Goal: Task Accomplishment & Management: Use online tool/utility

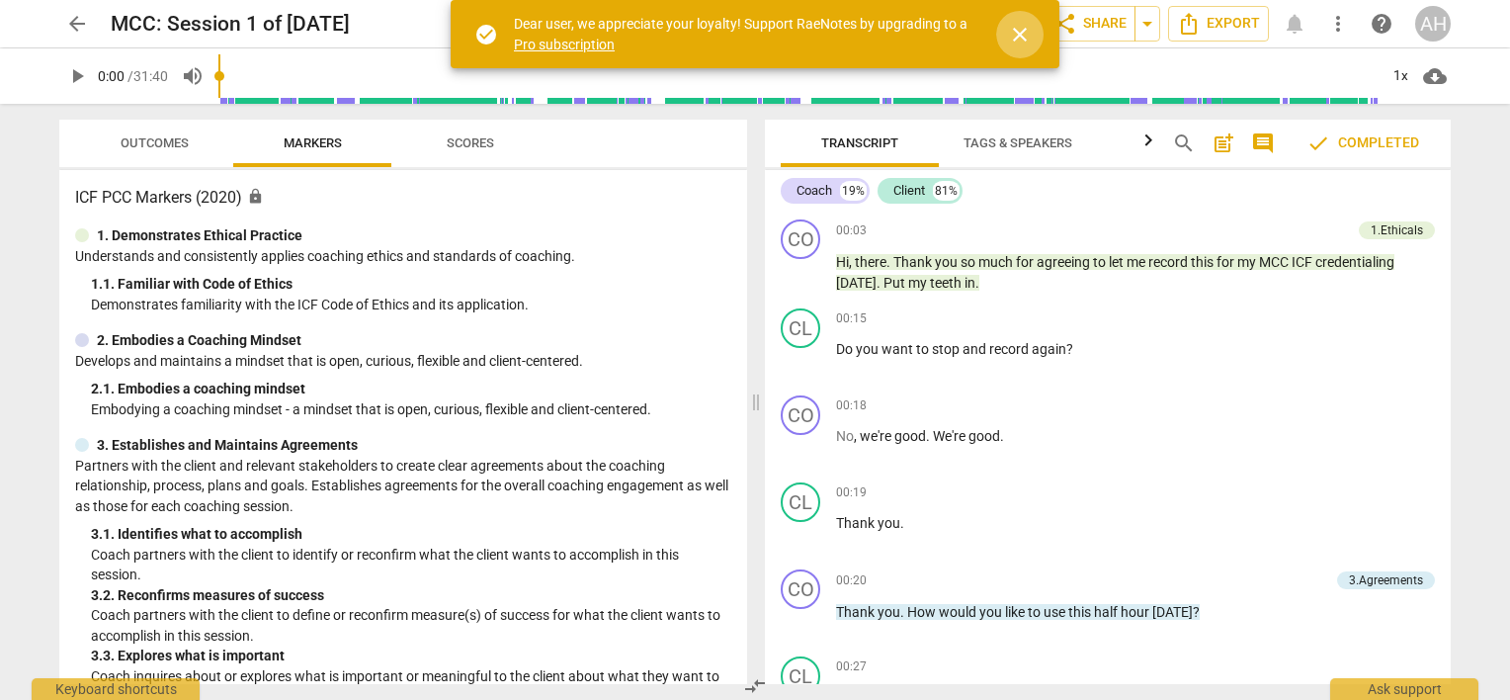
click at [1014, 35] on span "close" at bounding box center [1020, 35] width 24 height 24
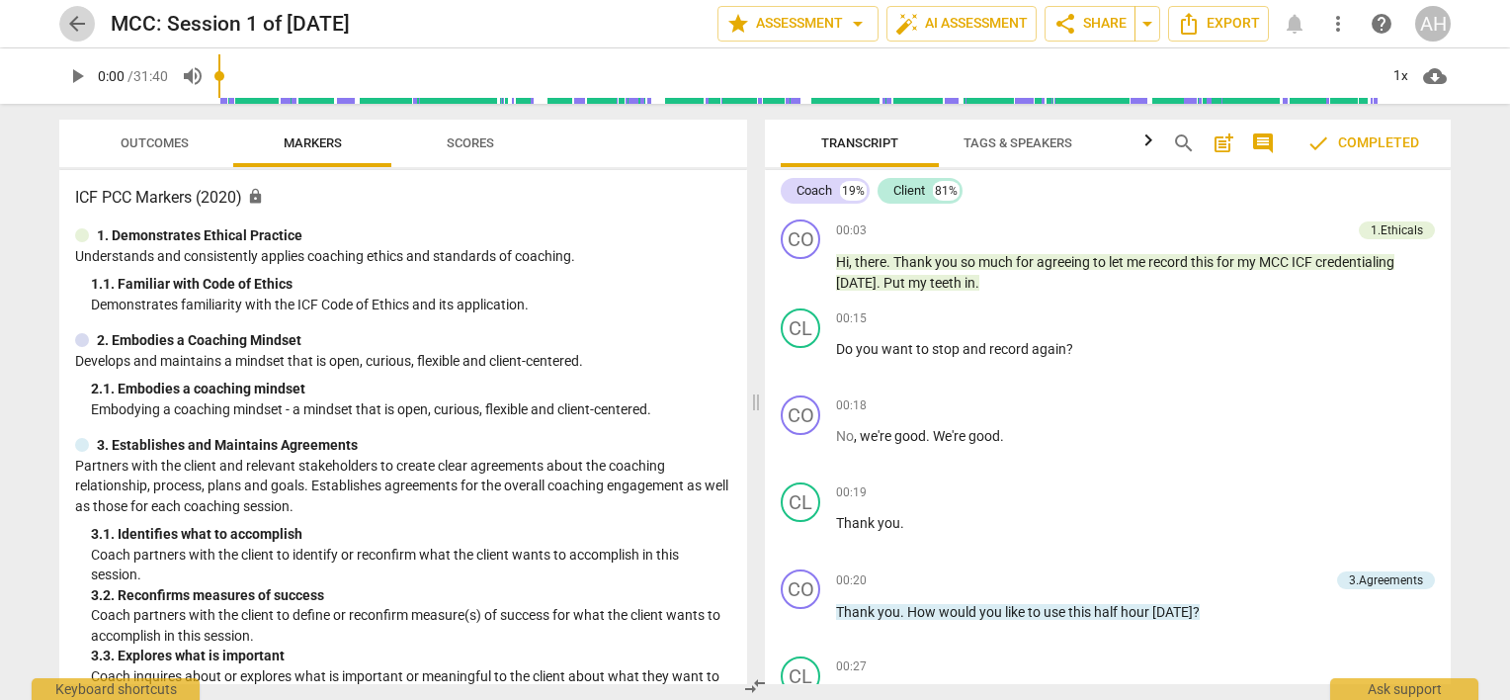
click at [85, 28] on span "arrow_back" at bounding box center [77, 24] width 24 height 24
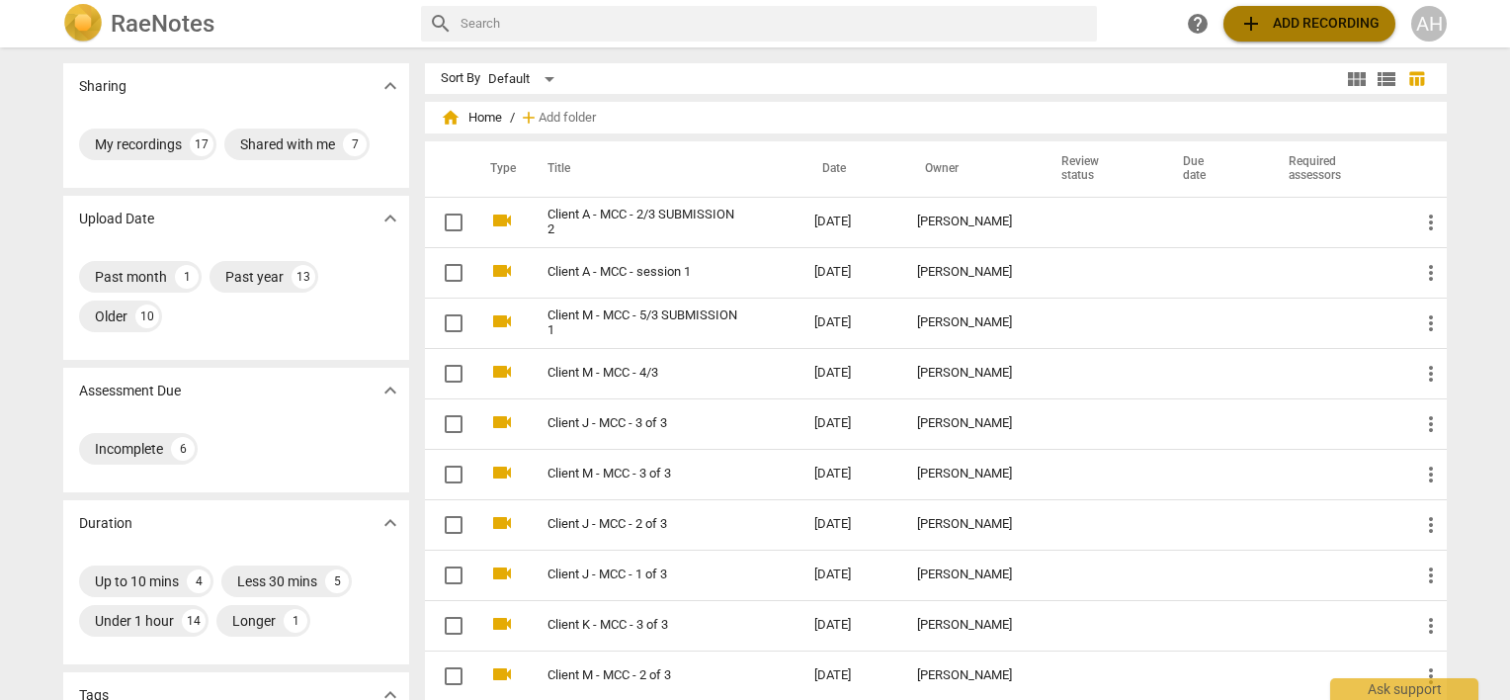
click at [1265, 20] on span "add Add recording" at bounding box center [1309, 24] width 140 height 24
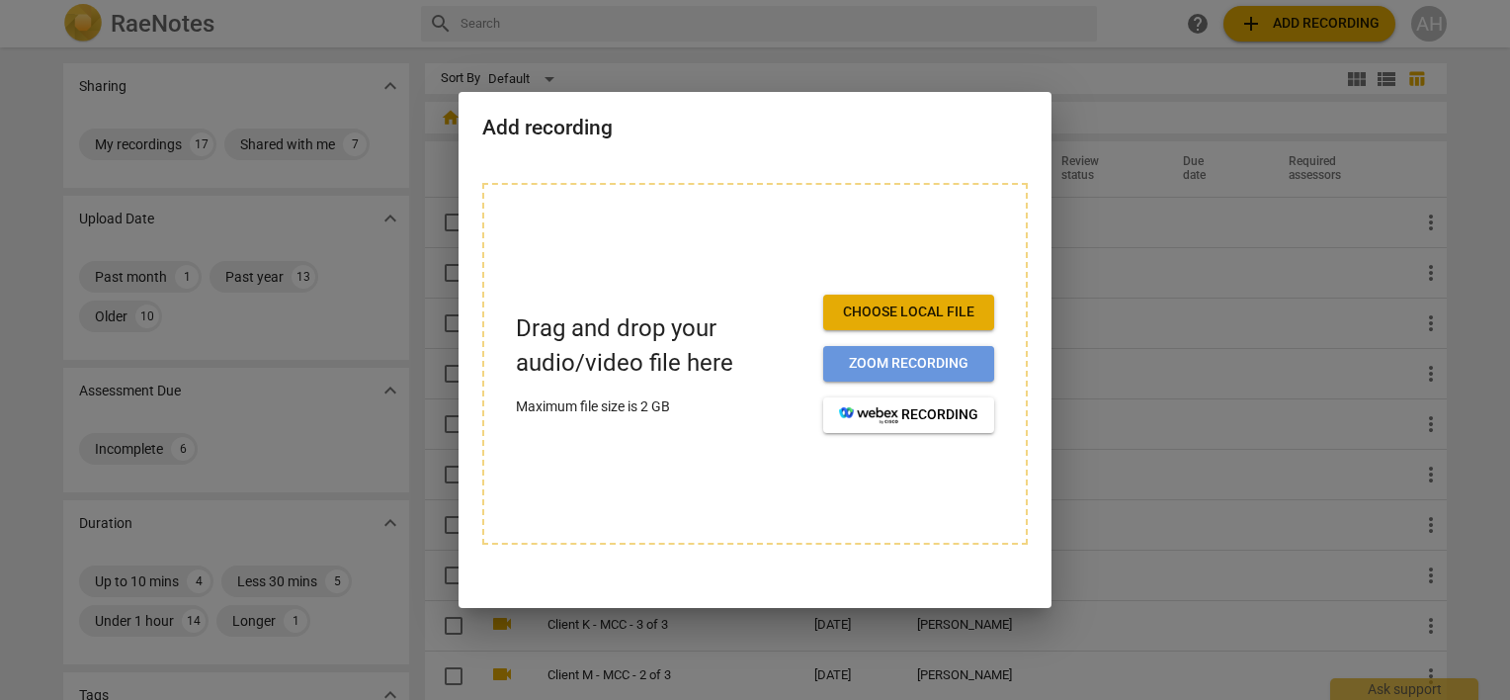
click at [883, 366] on span "Zoom recording" at bounding box center [908, 364] width 139 height 20
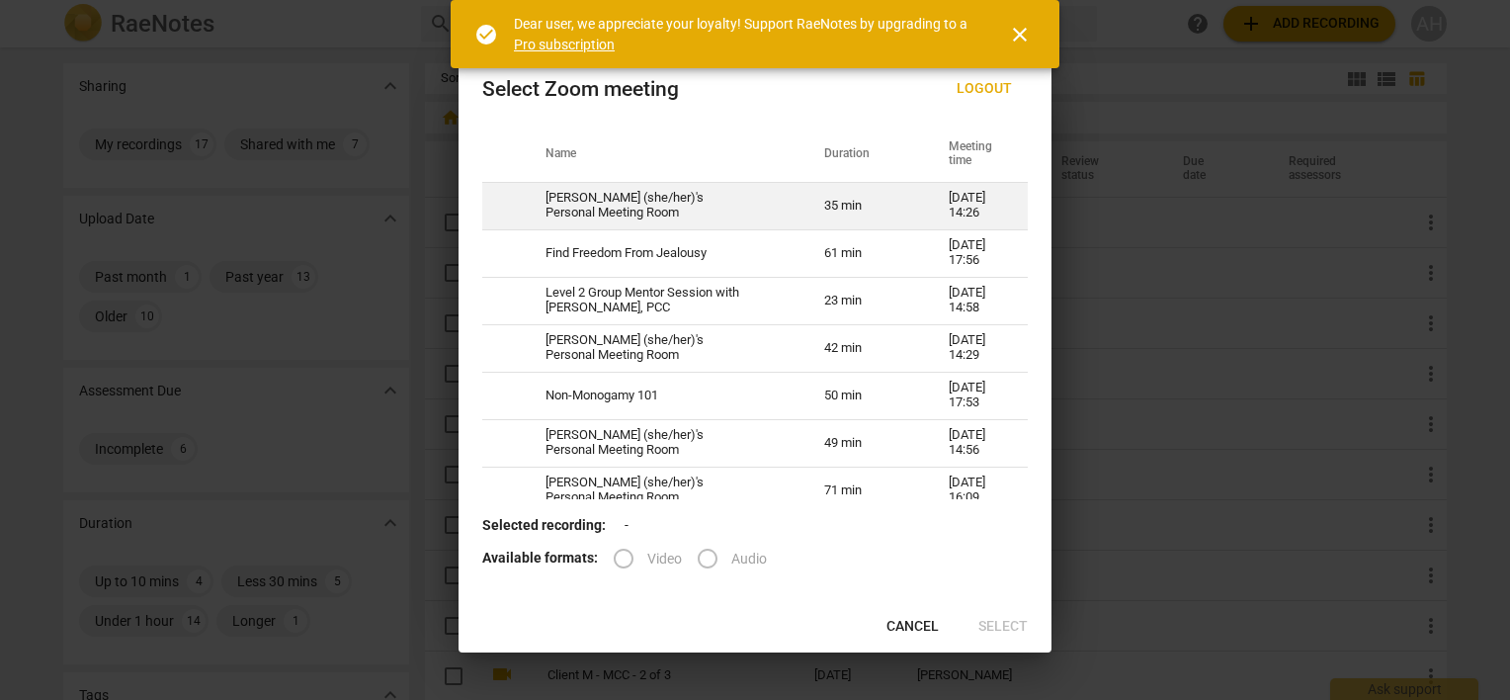
click at [589, 217] on td "[PERSON_NAME] (she/her)'s Personal Meeting Room" at bounding box center [661, 205] width 279 height 47
radio input "true"
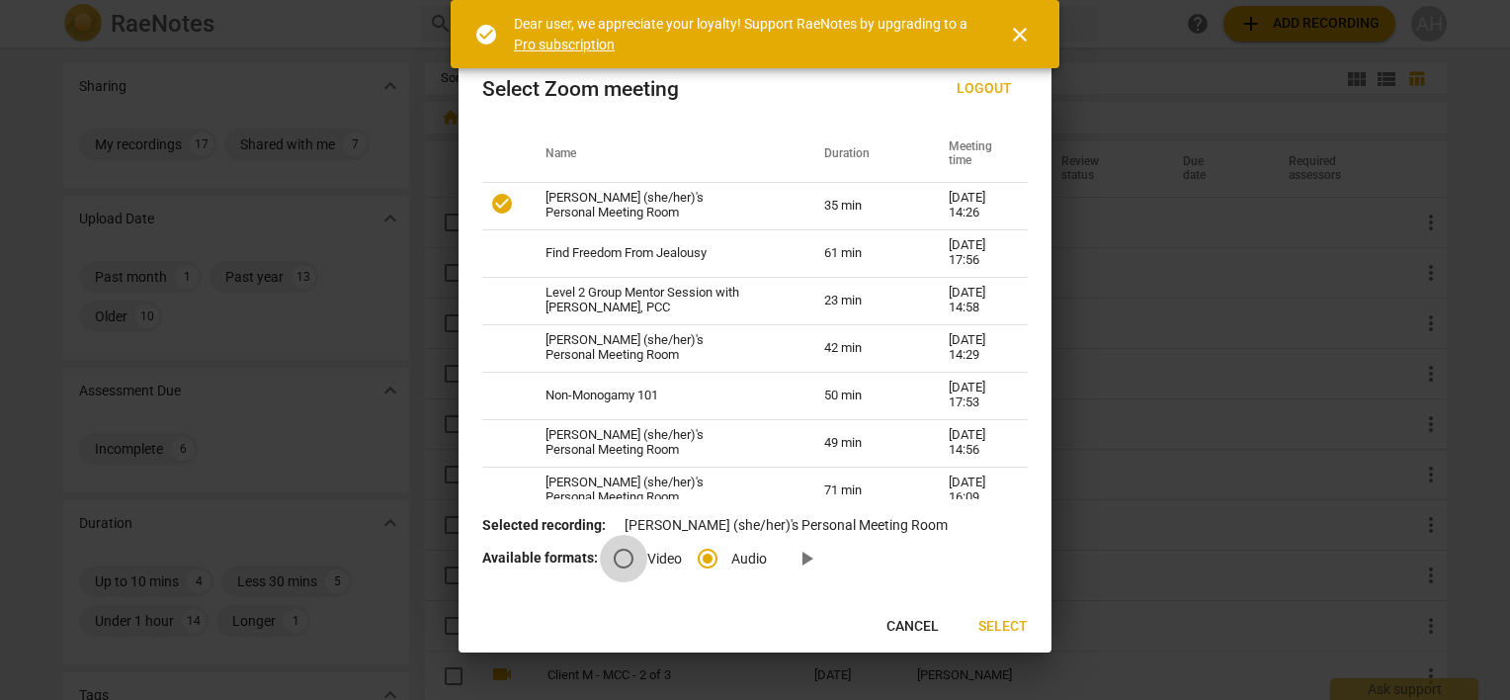
click at [622, 558] on input "Video" at bounding box center [623, 558] width 47 height 47
radio input "true"
click at [704, 553] on input "Audio" at bounding box center [707, 558] width 47 height 47
radio input "true"
click at [1004, 620] on span "Select" at bounding box center [1002, 627] width 49 height 20
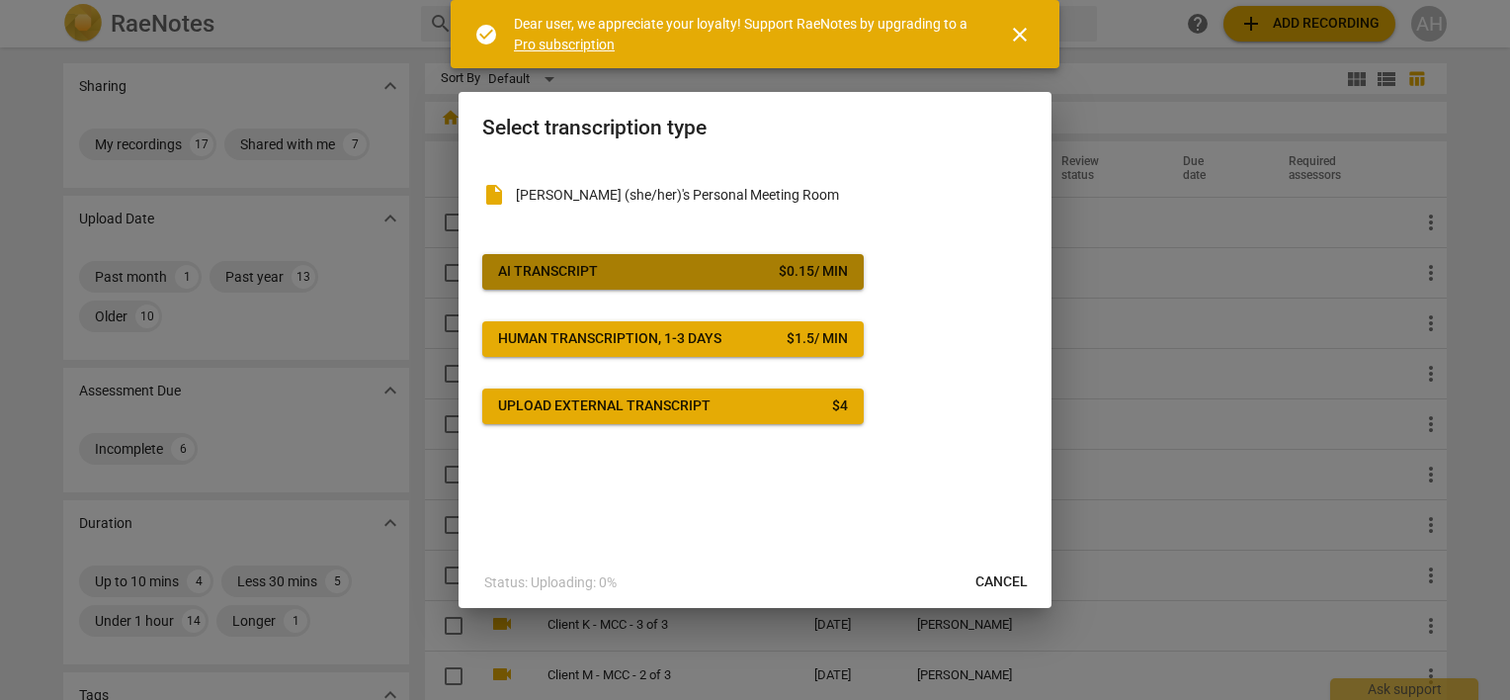
click at [619, 276] on span "AI Transcript $ 0.15 / min" at bounding box center [673, 272] width 350 height 20
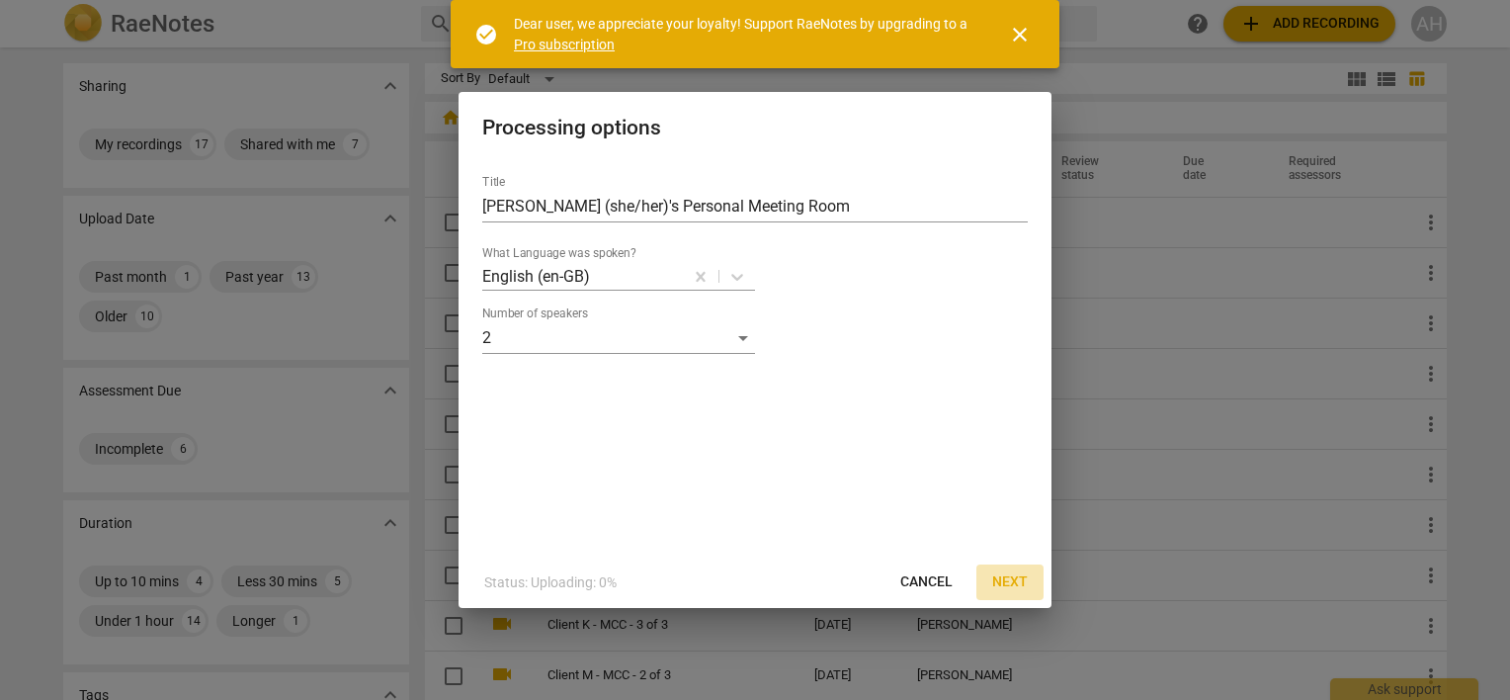
click at [1006, 585] on span "Next" at bounding box center [1010, 582] width 36 height 20
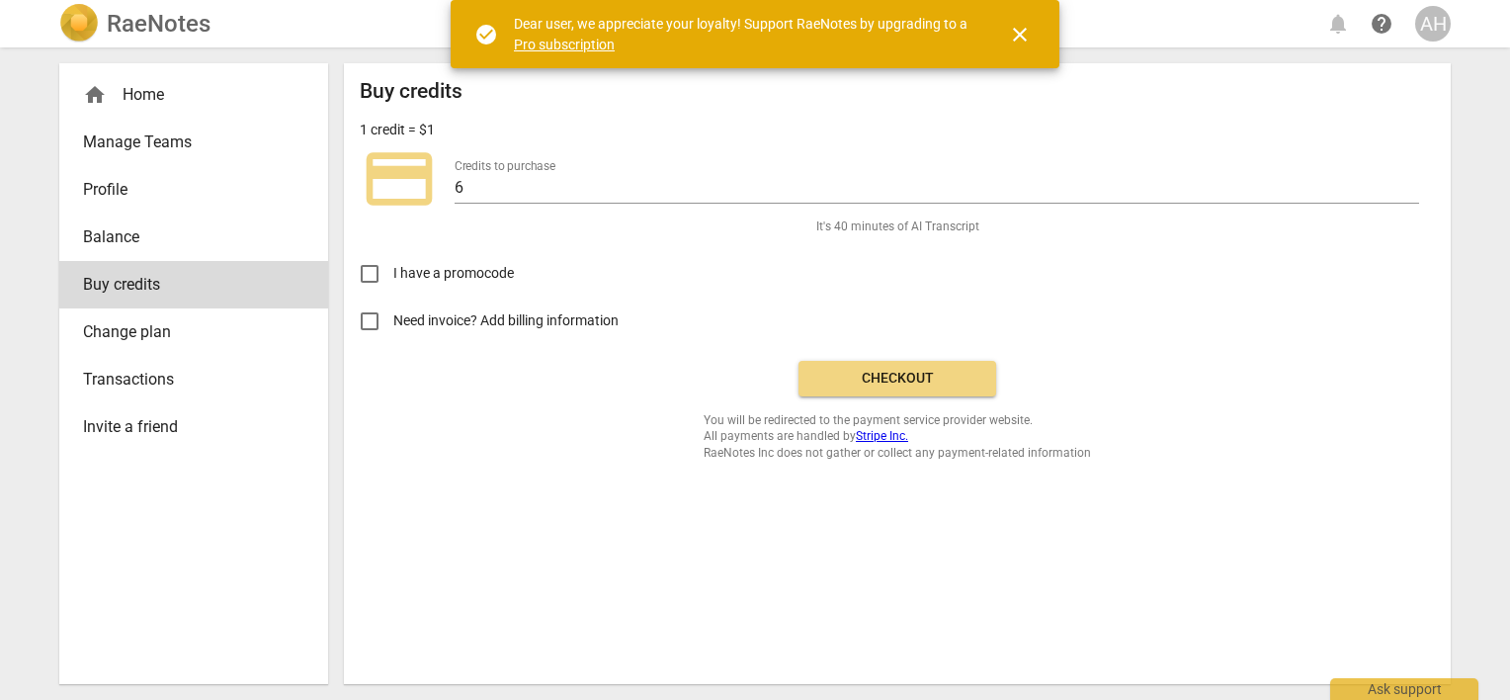
click at [881, 381] on span "Checkout" at bounding box center [897, 379] width 166 height 20
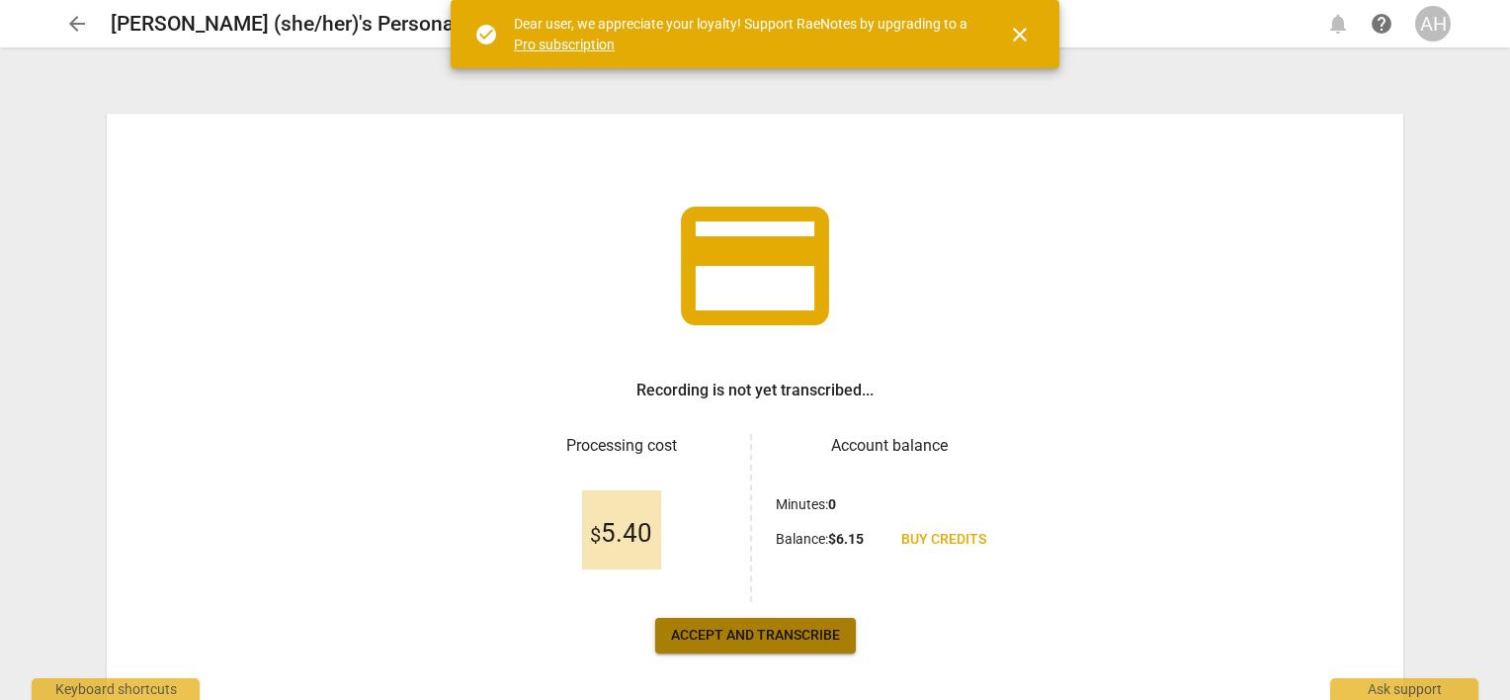
click at [740, 631] on span "Accept and transcribe" at bounding box center [755, 635] width 169 height 20
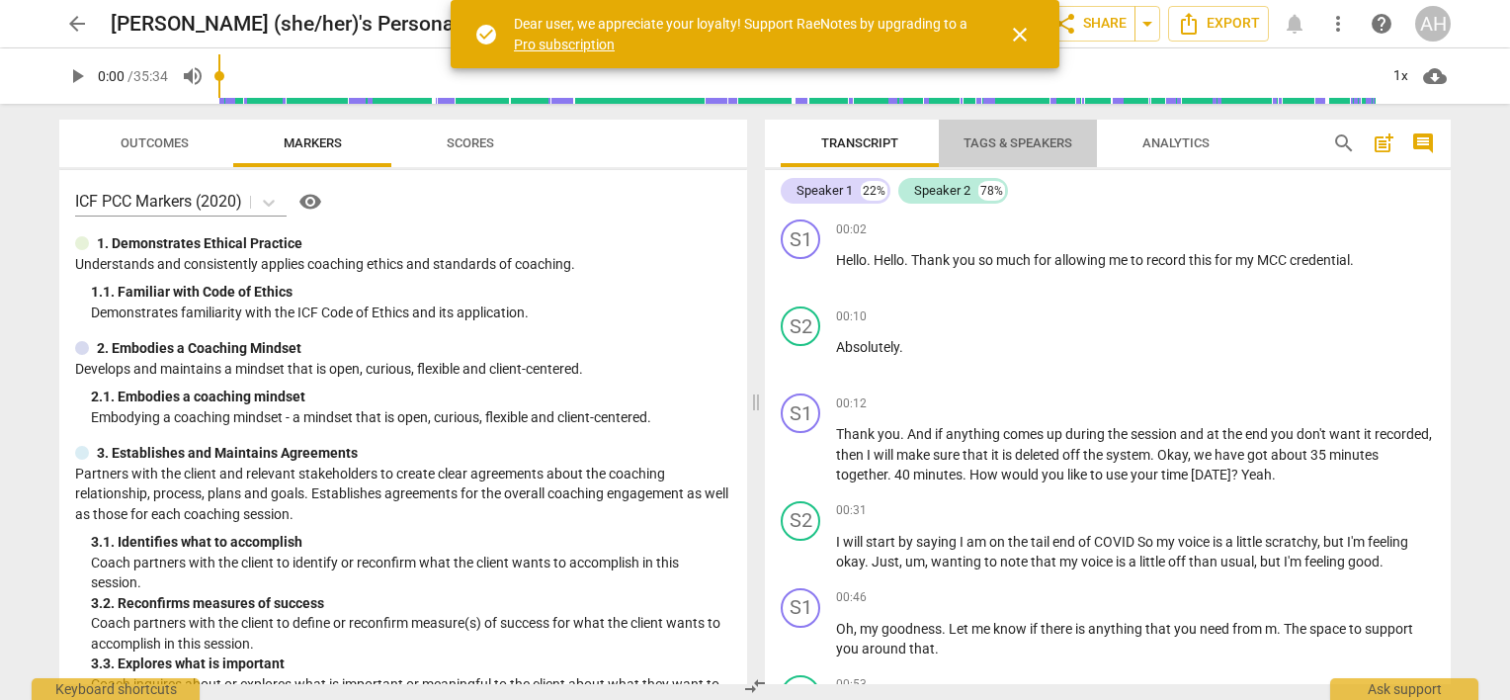
click at [1007, 148] on span "Tags & Speakers" at bounding box center [1017, 142] width 109 height 15
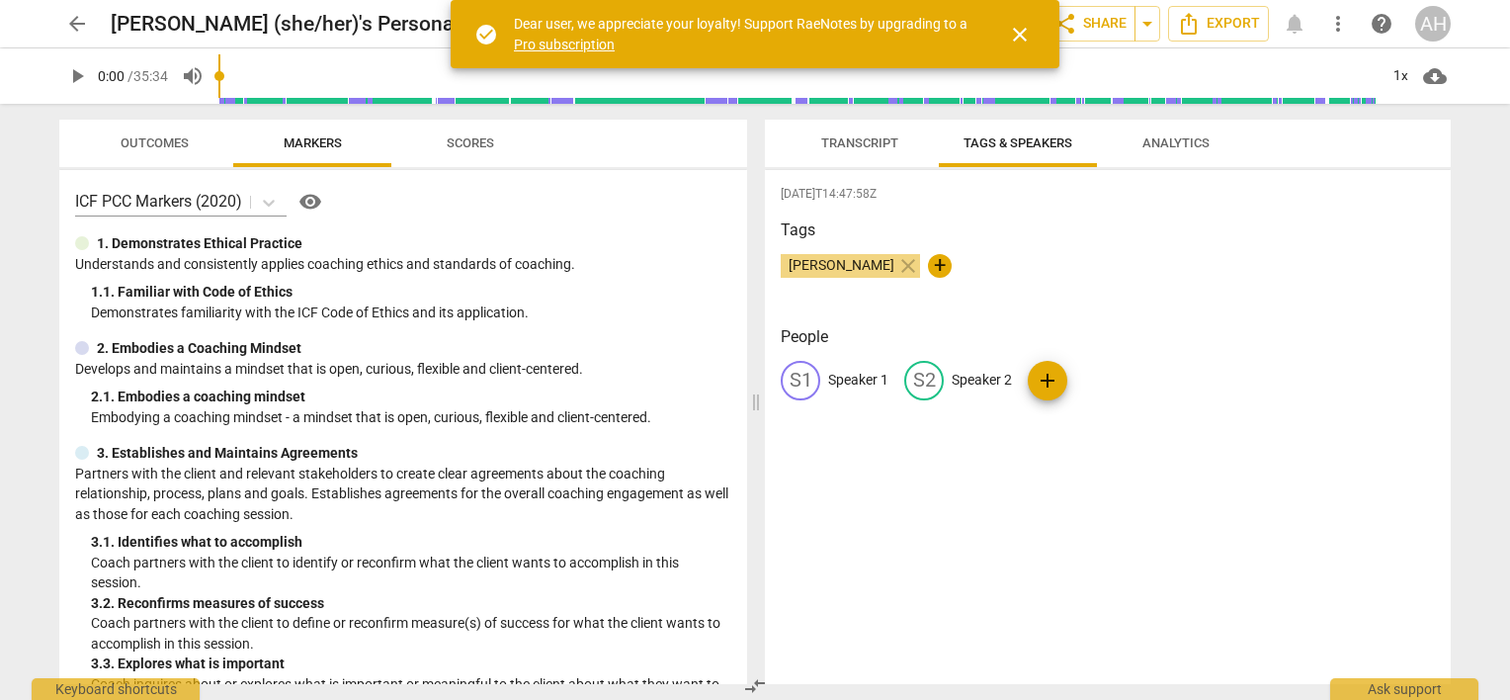
click at [862, 375] on p "Speaker 1" at bounding box center [858, 380] width 60 height 21
type input "Coach"
click at [1110, 378] on p "Speaker 2" at bounding box center [1110, 380] width 60 height 21
type input "Client"
click at [1065, 254] on div "[PERSON_NAME] close +" at bounding box center [1108, 274] width 654 height 40
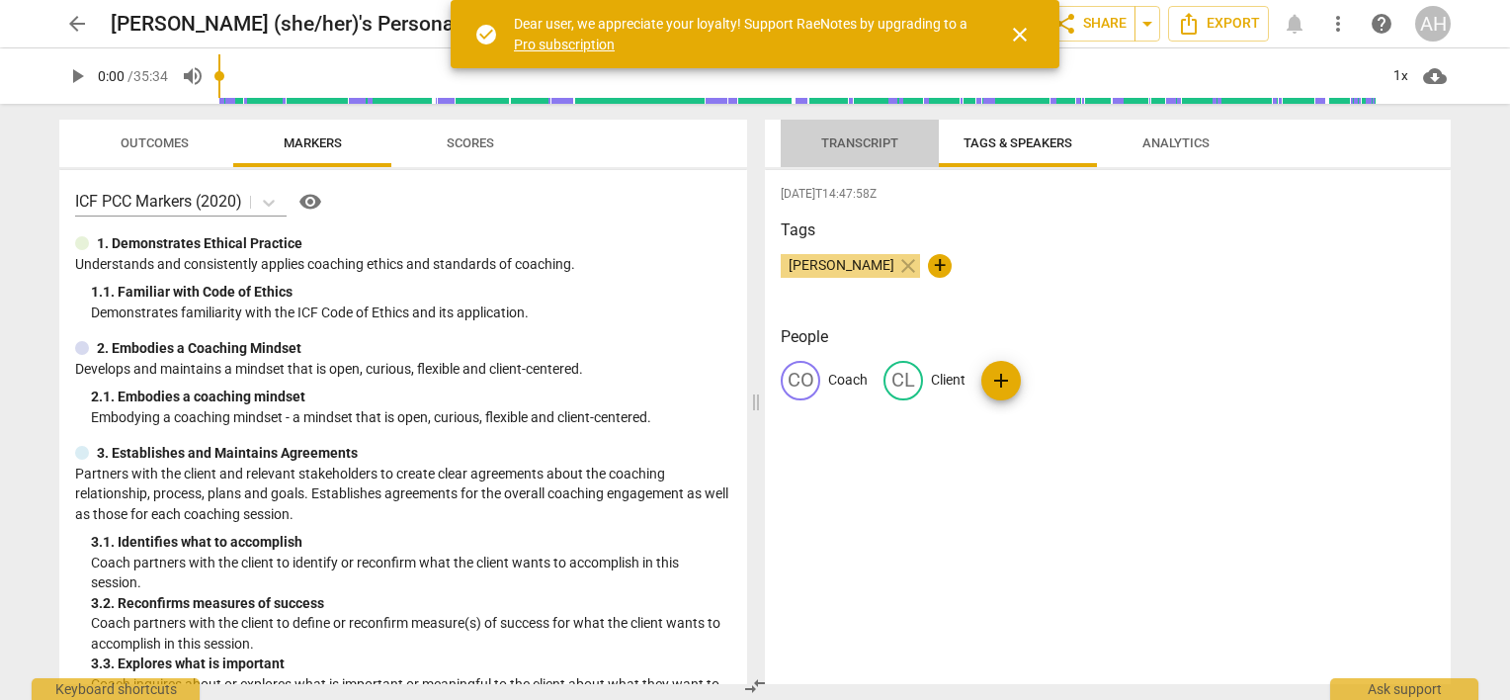
click at [862, 137] on span "Transcript" at bounding box center [859, 142] width 77 height 15
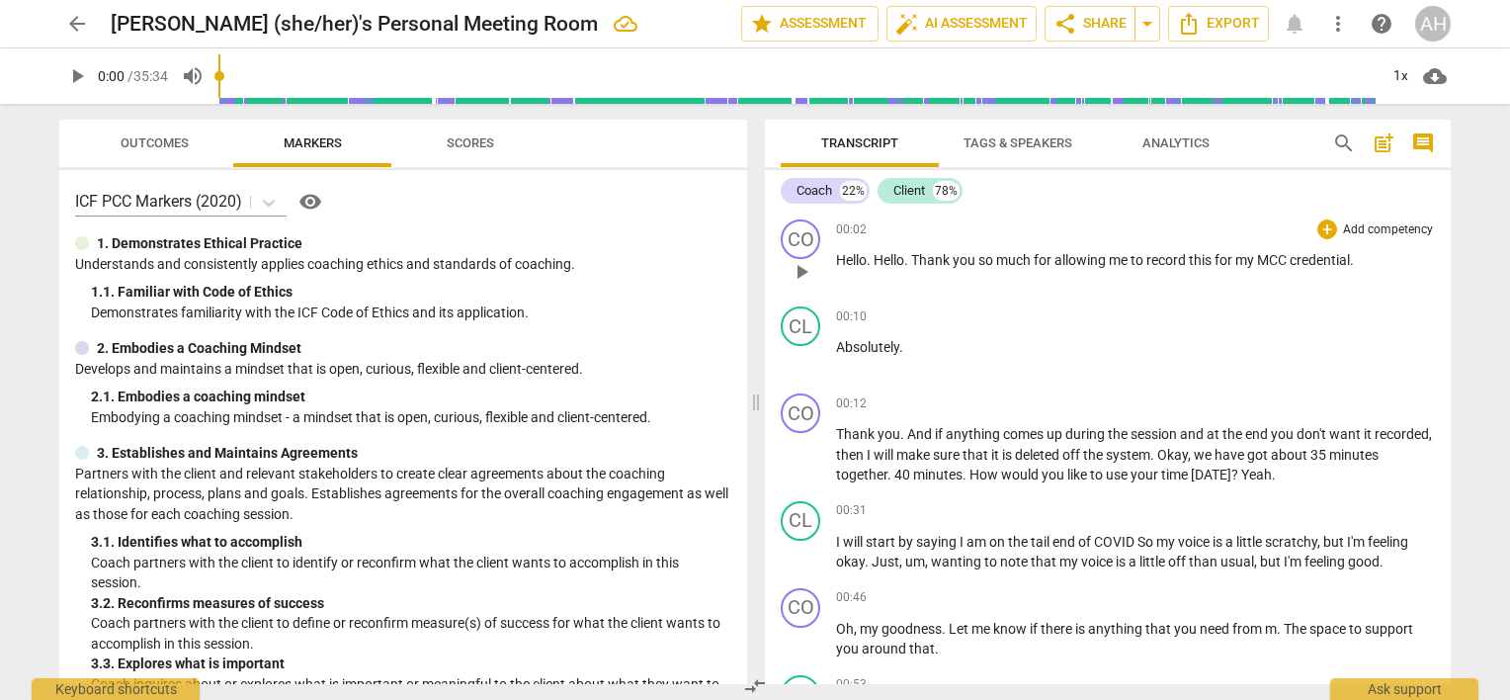
click at [917, 261] on span "Thank" at bounding box center [931, 260] width 41 height 16
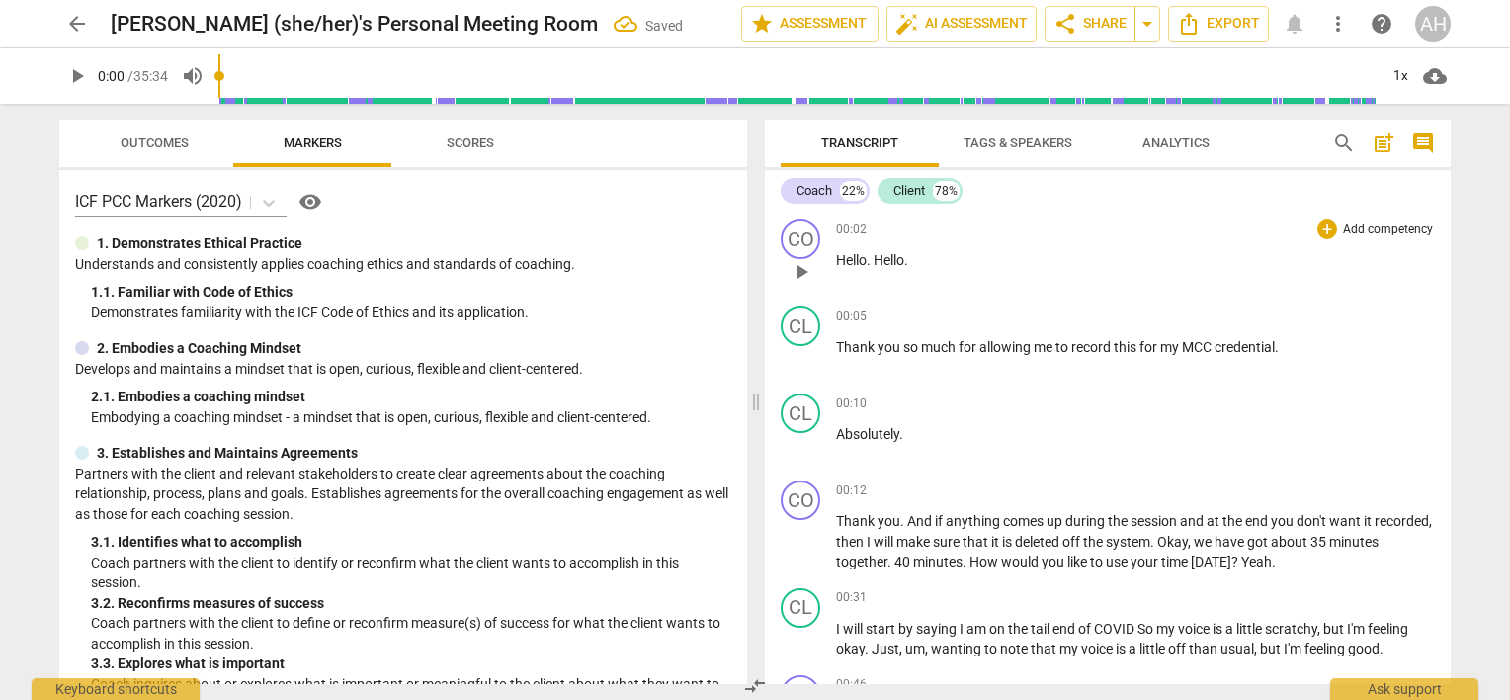
click at [878, 261] on span "Hello" at bounding box center [888, 260] width 31 height 16
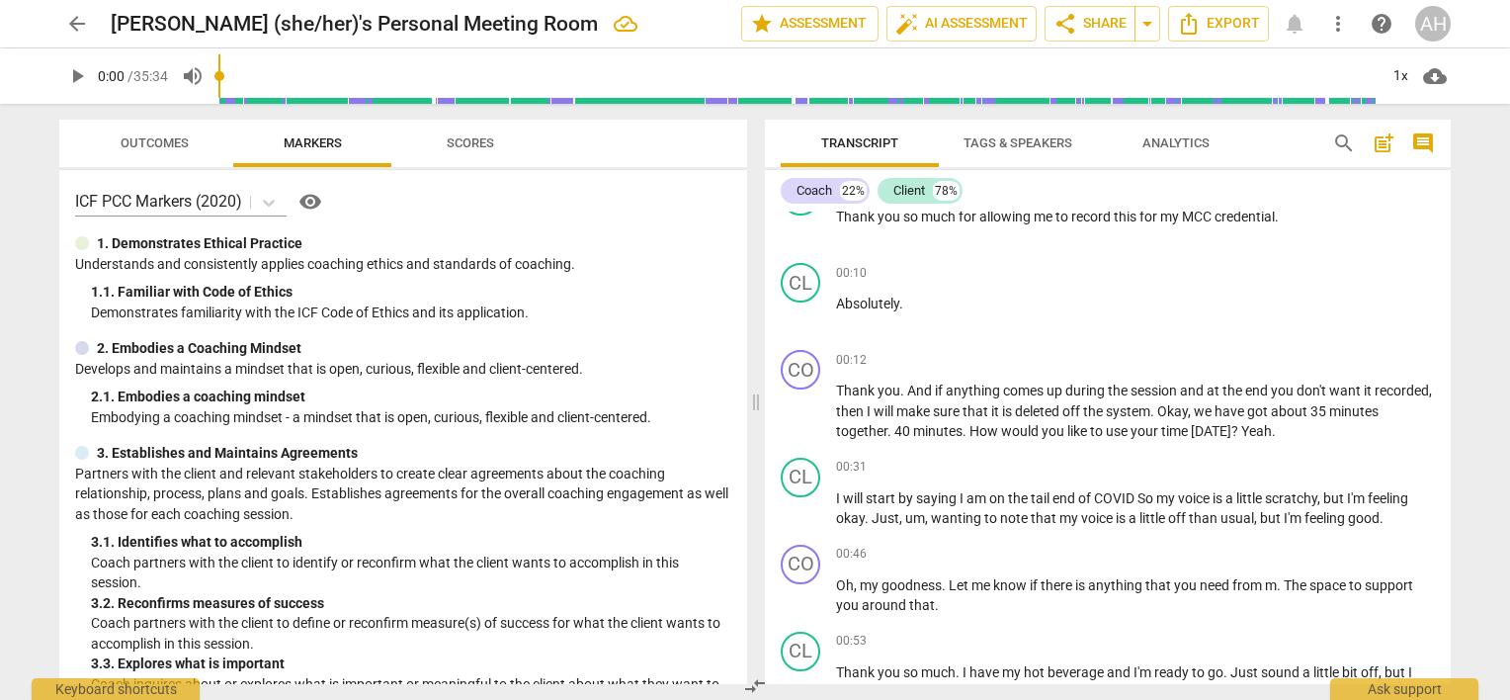
scroll to position [199, 0]
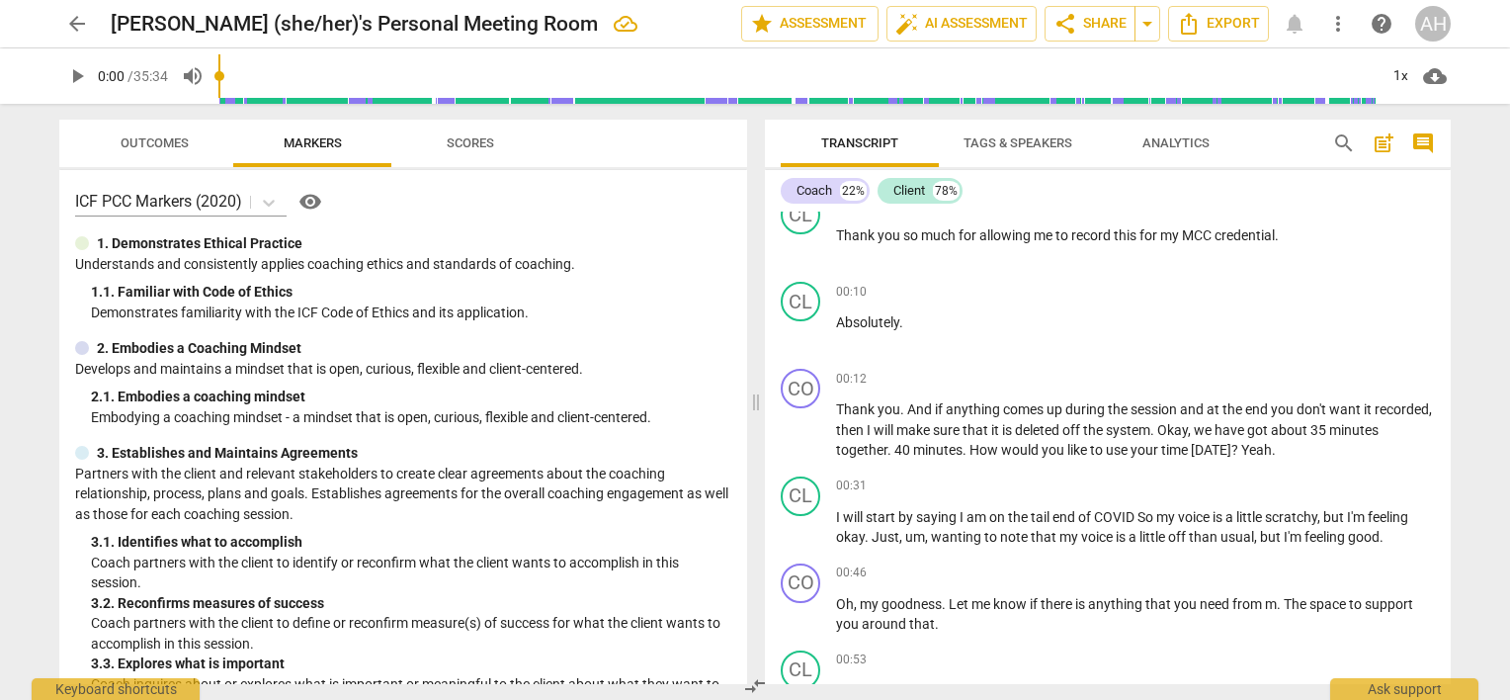
click at [1469, 281] on div "arrow_back [PERSON_NAME] (she/her)'s Personal Meeting Room edit star Assessment…" at bounding box center [755, 350] width 1510 height 700
click at [1051, 462] on div "CO play_arrow pause 00:12 + Add competency keyboard_arrow_right Thank you . And…" at bounding box center [1108, 415] width 686 height 108
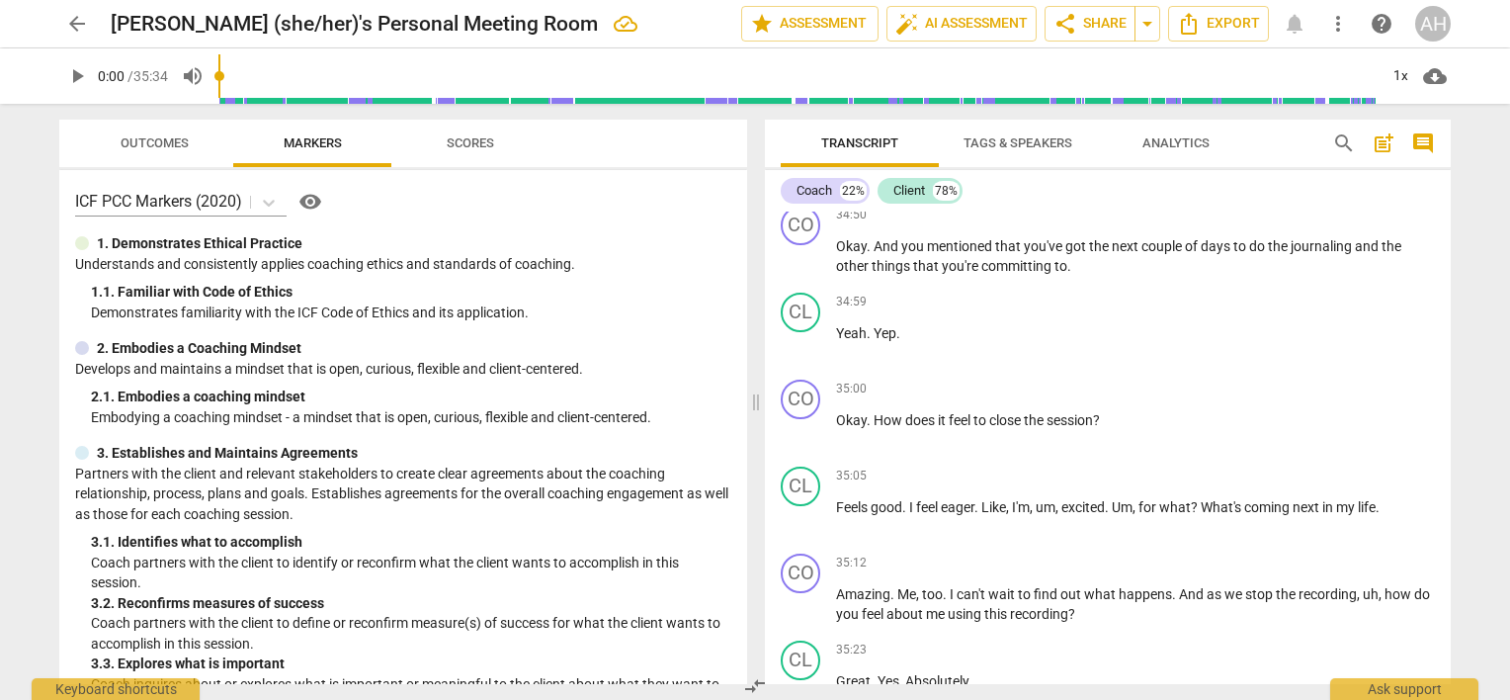
scroll to position [10051, 0]
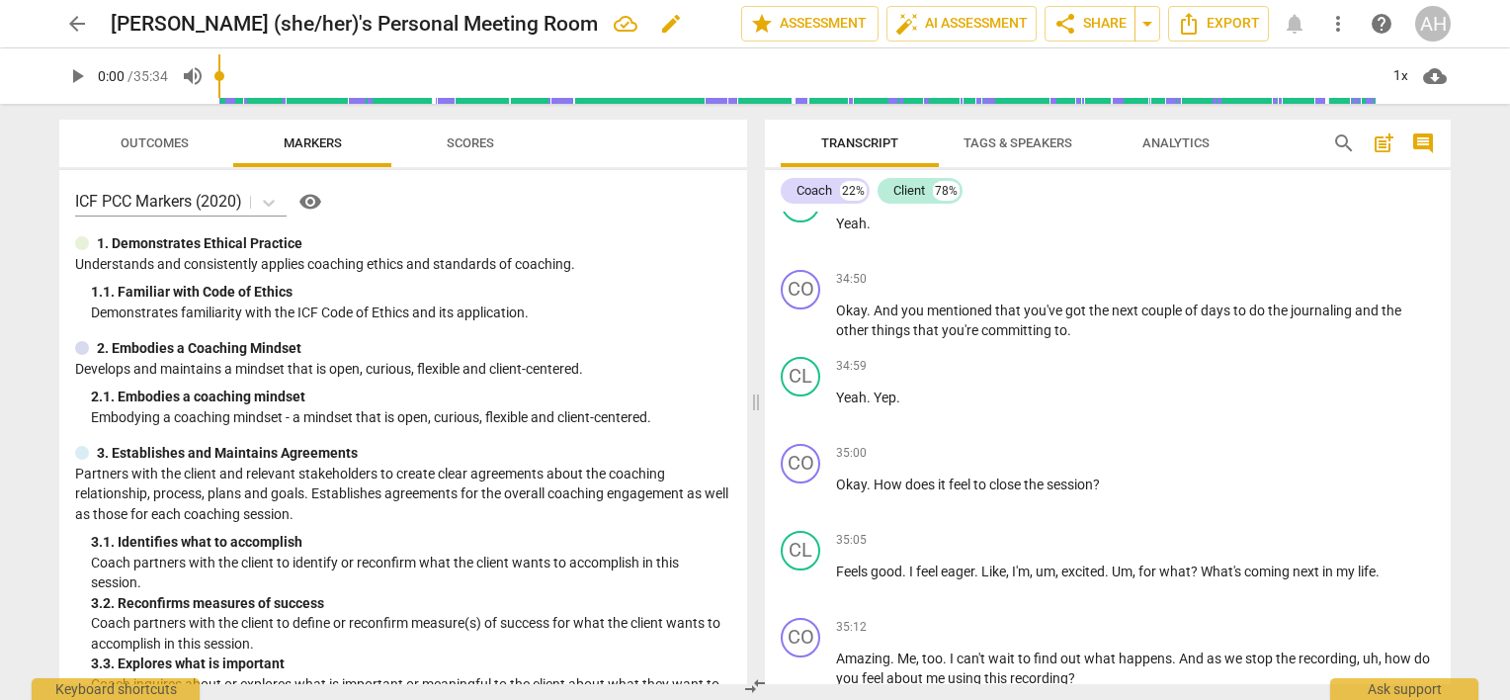
click at [533, 22] on h2 "[PERSON_NAME] (she/her)'s Personal Meeting Room" at bounding box center [354, 24] width 487 height 25
click at [538, 24] on h2 "[PERSON_NAME] (she/her)'s Personal Meeting Room" at bounding box center [354, 24] width 487 height 25
click at [65, 24] on span "arrow_back" at bounding box center [77, 24] width 24 height 24
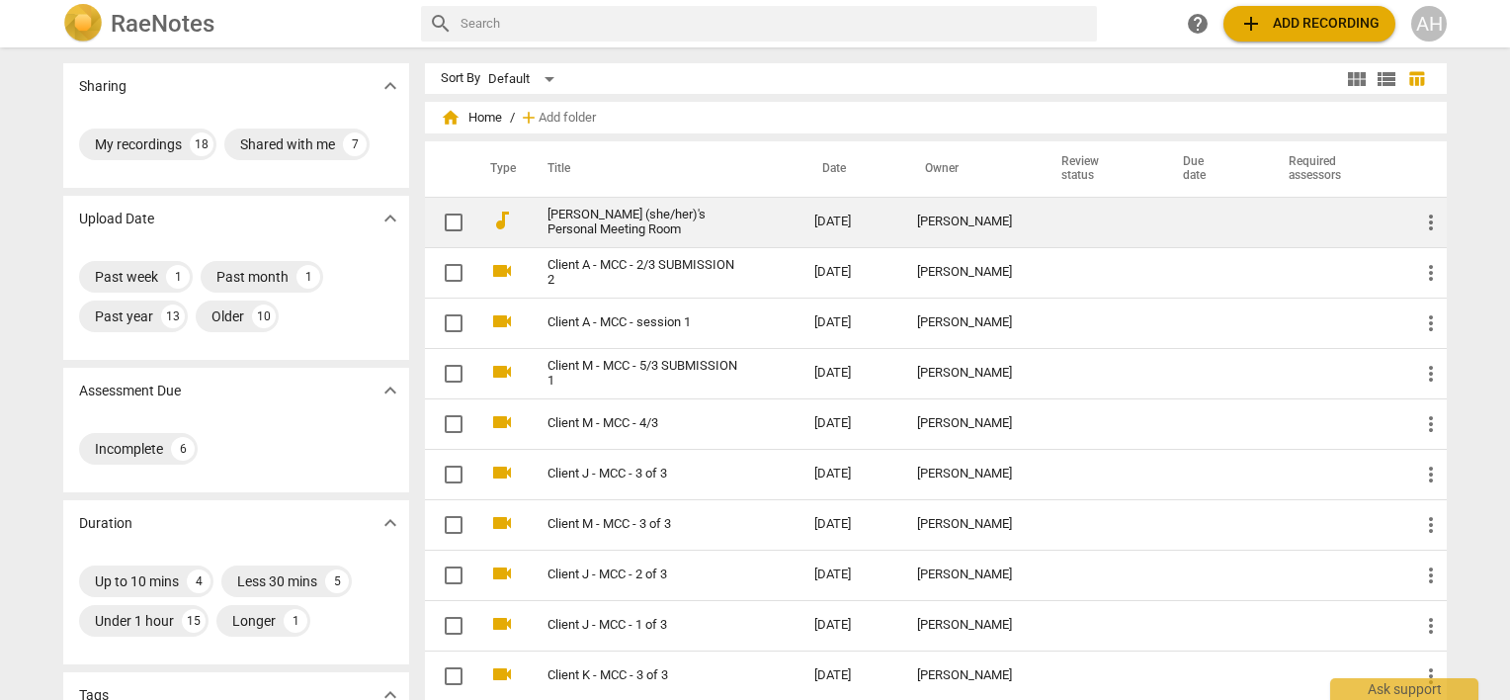
click at [628, 226] on link "[PERSON_NAME] (she/her)'s Personal Meeting Room" at bounding box center [645, 222] width 196 height 30
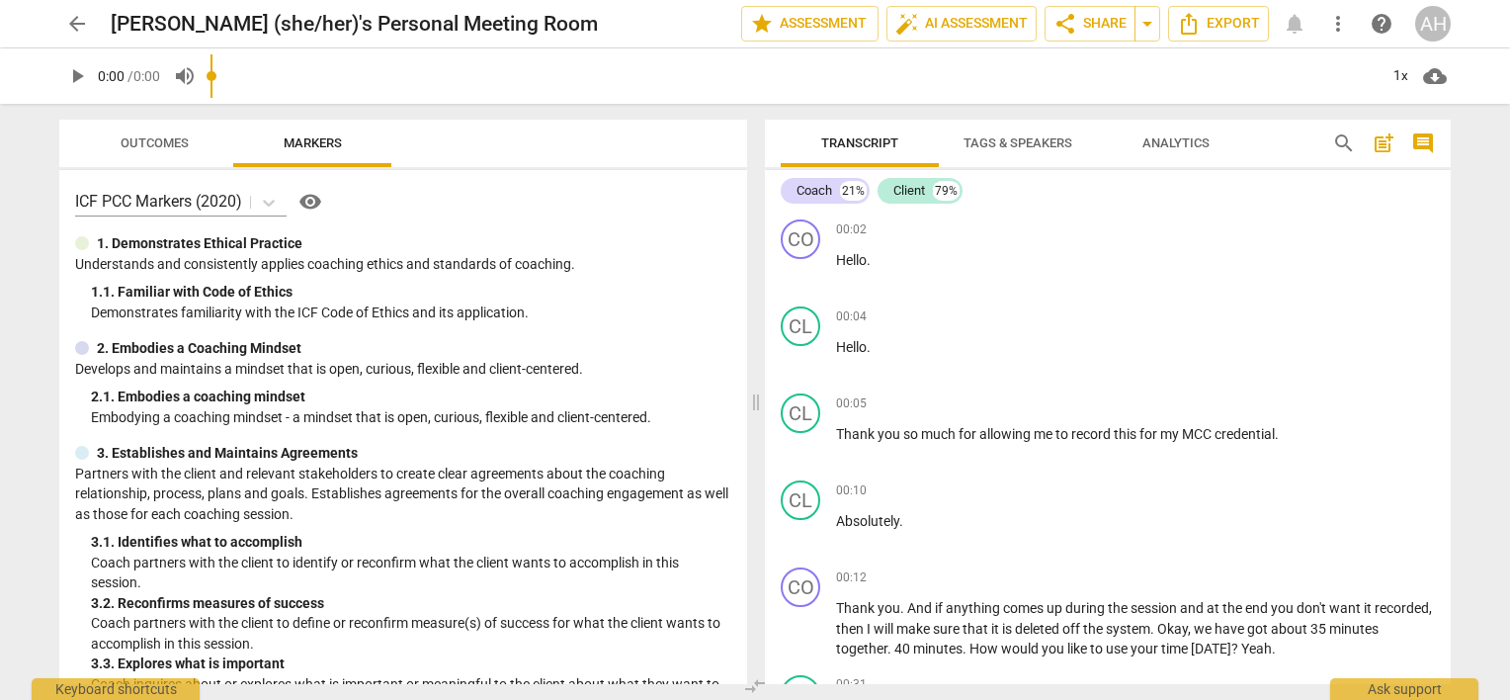
click at [77, 23] on span "arrow_back" at bounding box center [77, 24] width 24 height 24
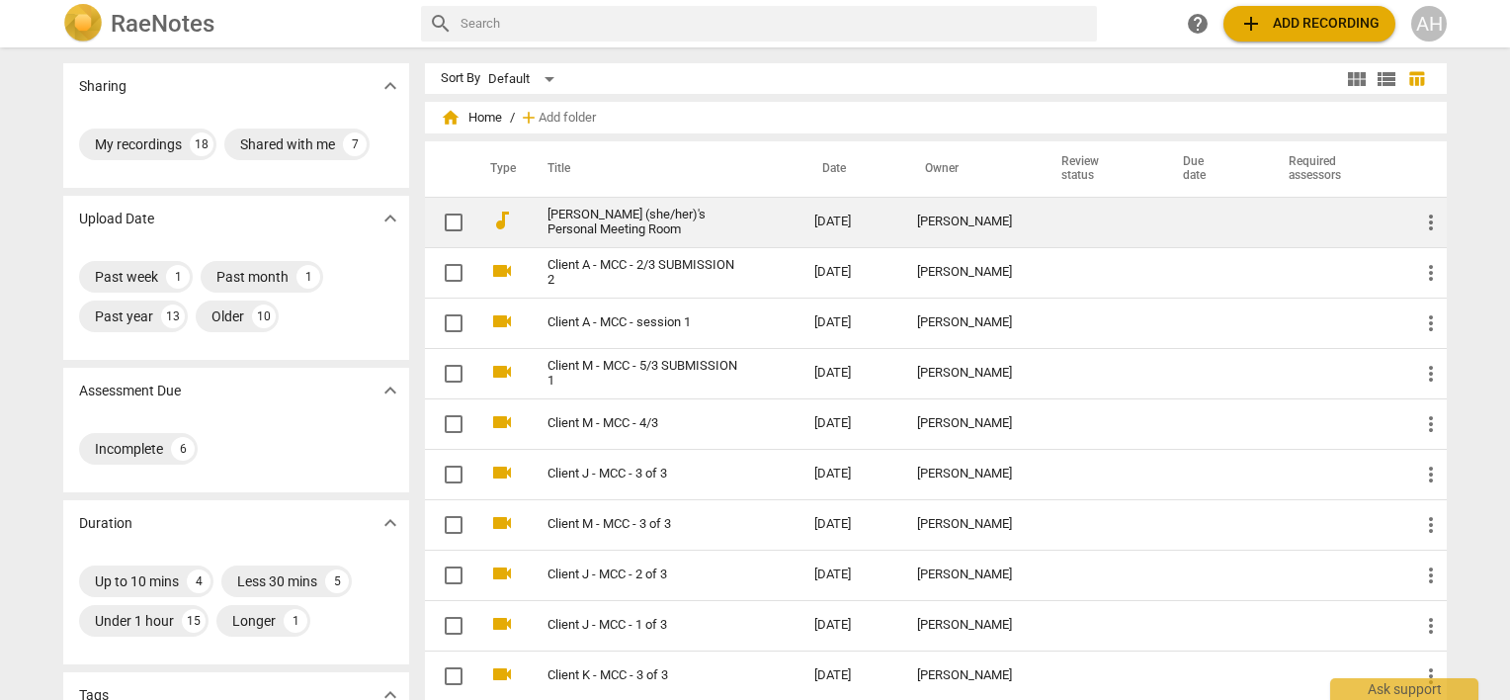
drag, startPoint x: 633, startPoint y: 229, endPoint x: 622, endPoint y: 218, distance: 16.1
click at [622, 218] on link "[PERSON_NAME] (she/her)'s Personal Meeting Room" at bounding box center [645, 222] width 196 height 30
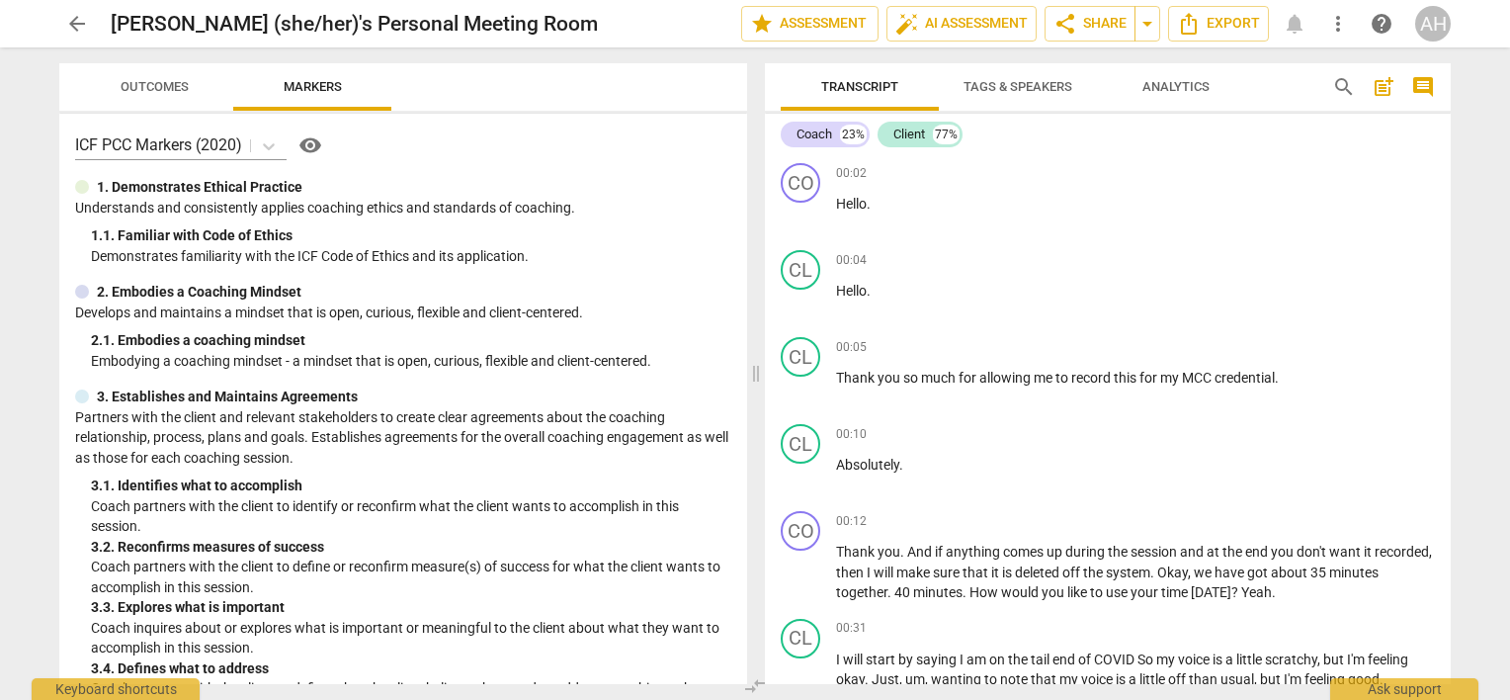
click at [77, 26] on span "arrow_back" at bounding box center [77, 24] width 24 height 24
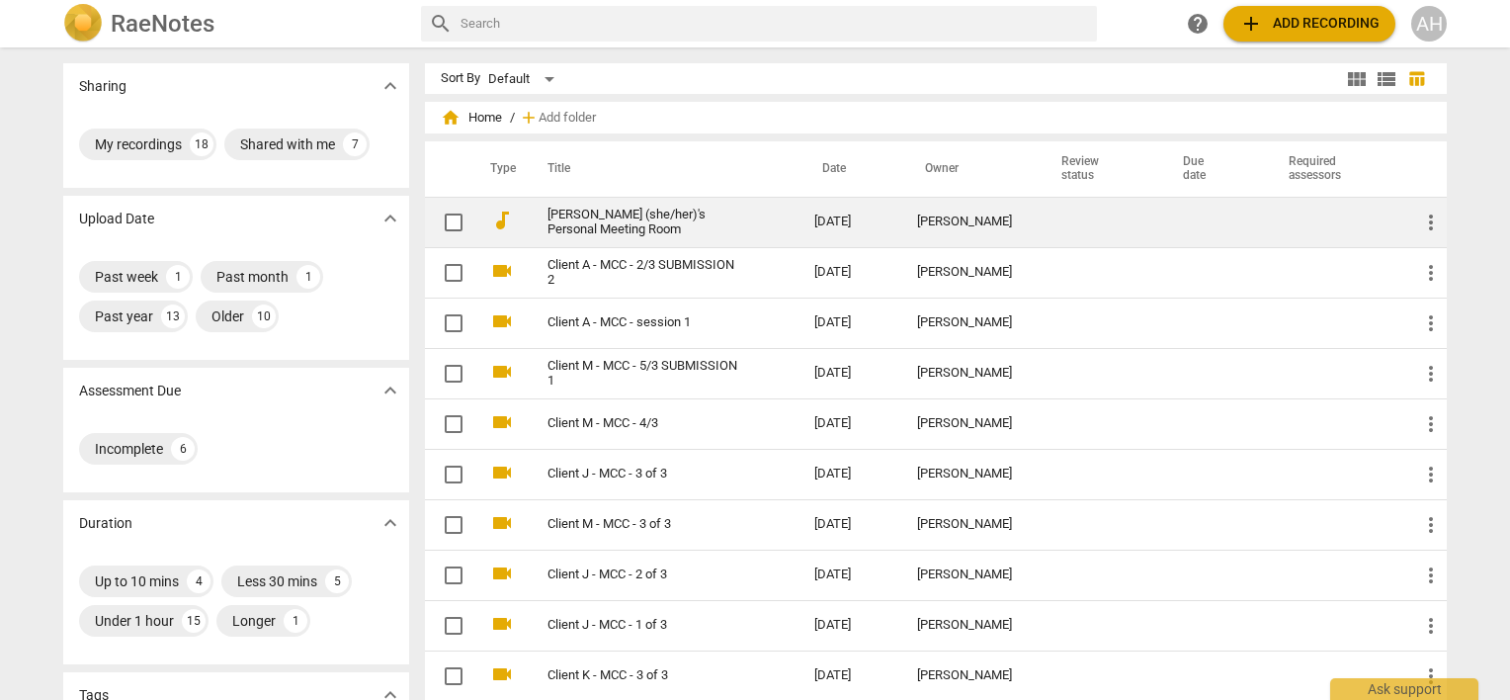
click at [602, 214] on link "[PERSON_NAME] (she/her)'s Personal Meeting Room" at bounding box center [645, 222] width 196 height 30
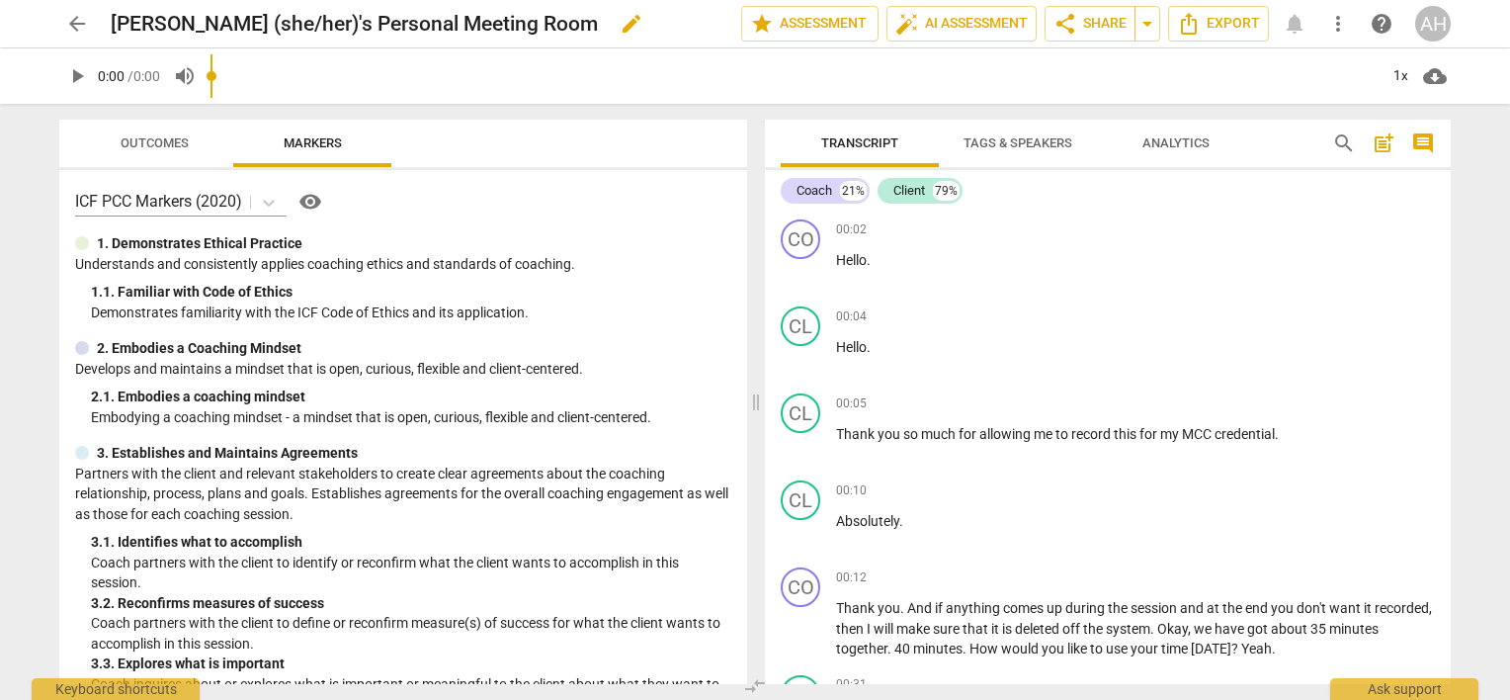
click at [620, 24] on span "edit" at bounding box center [632, 24] width 24 height 24
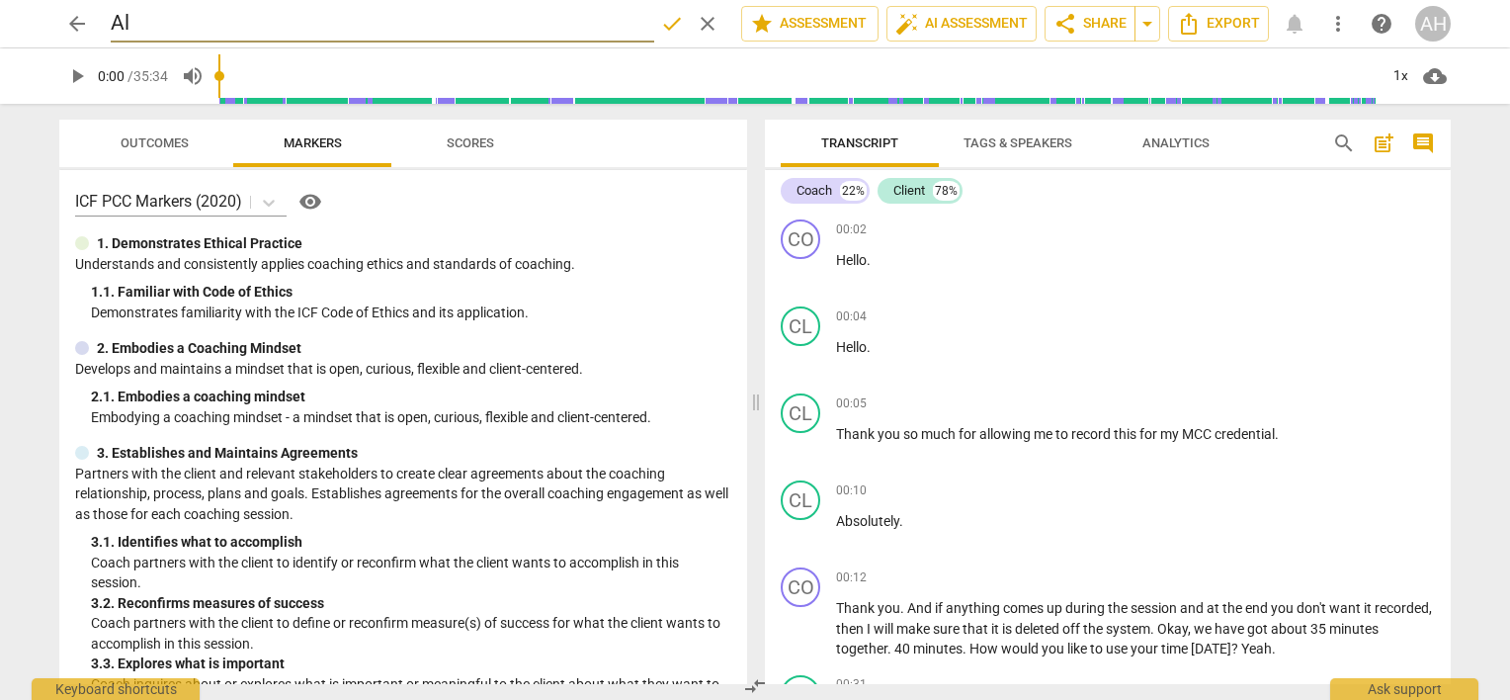
type input "A"
type input "Client A - MCC - 3/3"
click at [676, 14] on span "done" at bounding box center [672, 24] width 24 height 24
click at [78, 30] on span "arrow_back" at bounding box center [77, 24] width 24 height 24
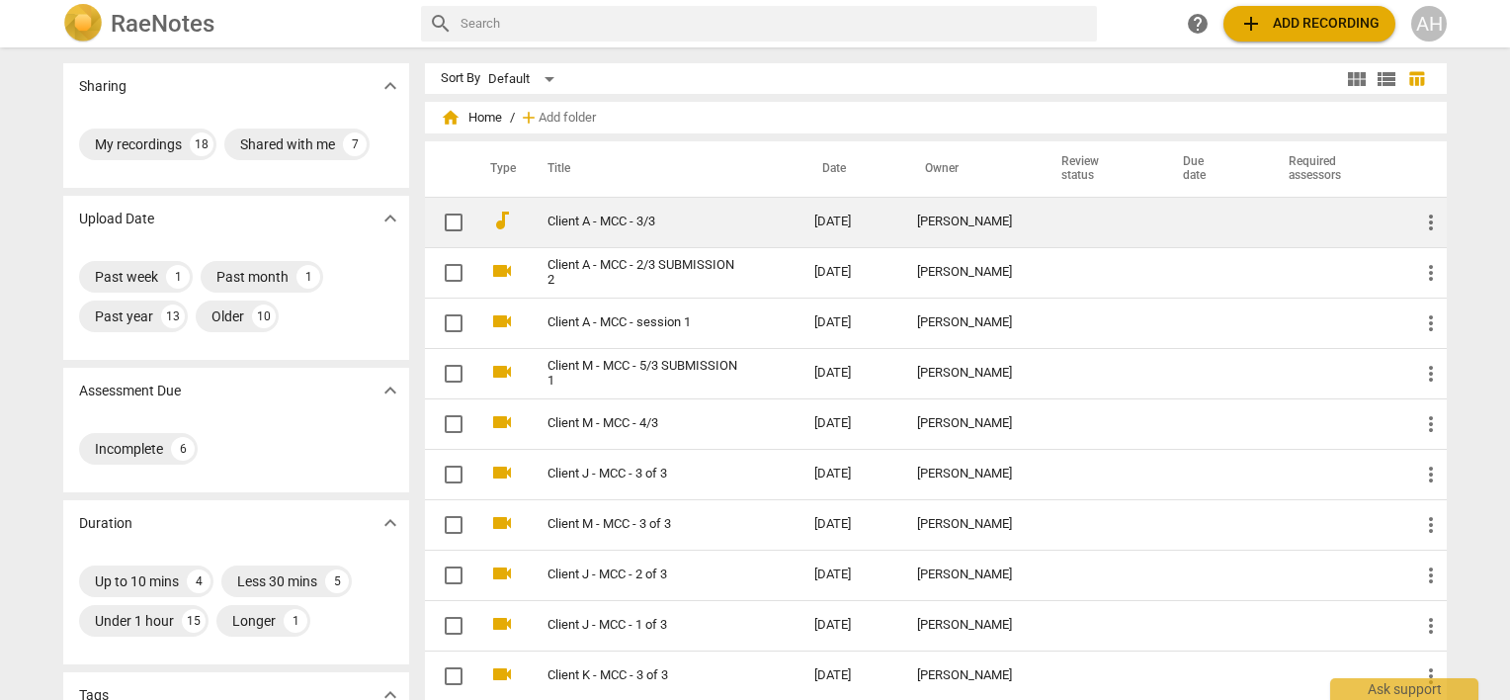
click at [593, 217] on link "Client A - MCC - 3/3" at bounding box center [645, 221] width 196 height 15
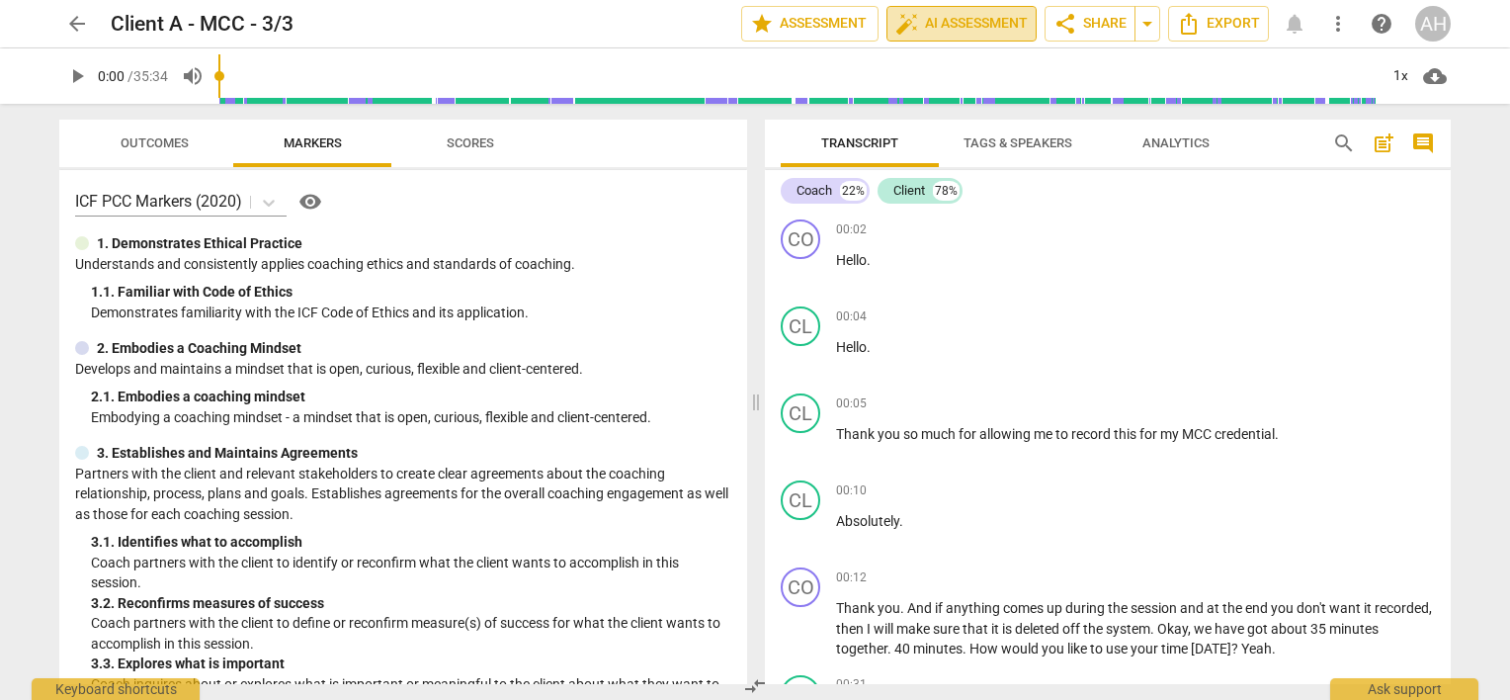
click at [966, 21] on span "auto_fix_high AI Assessment" at bounding box center [961, 24] width 132 height 24
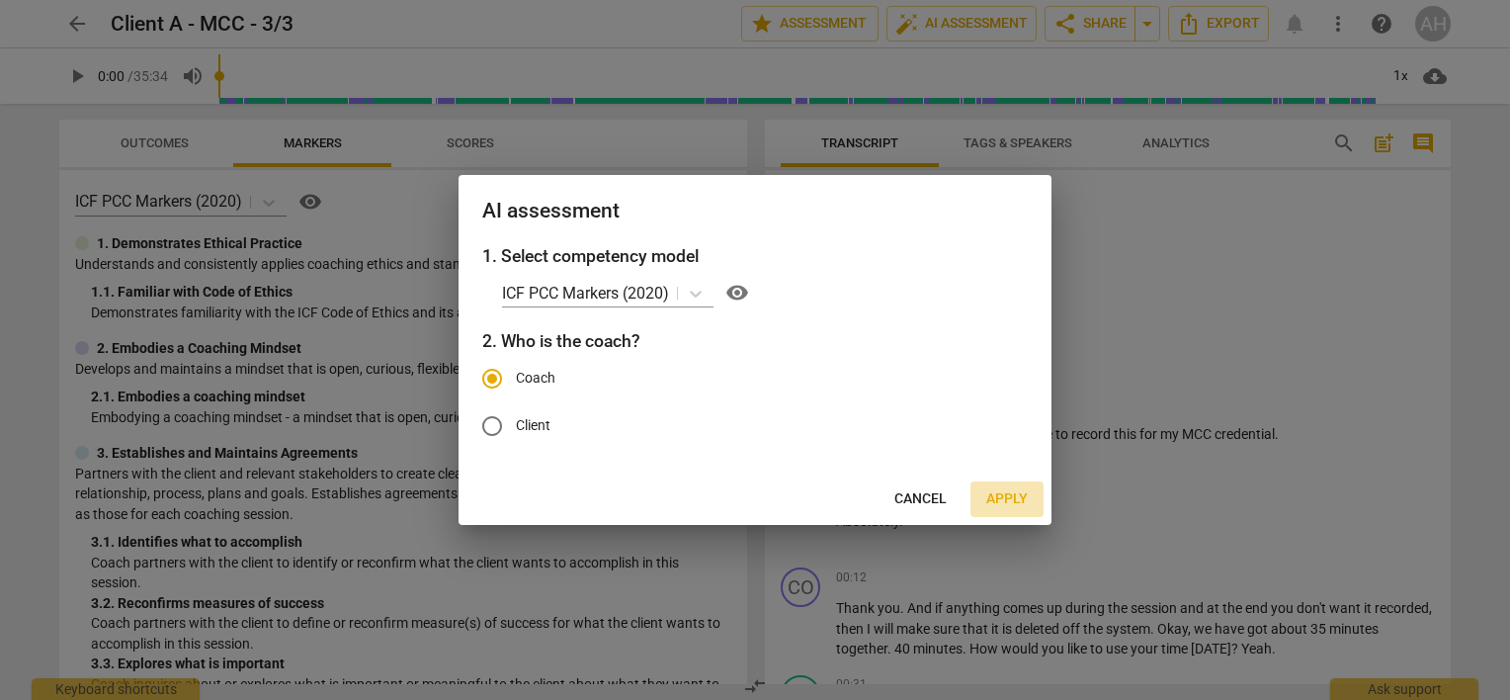
click at [1005, 498] on span "Apply" at bounding box center [1006, 499] width 41 height 20
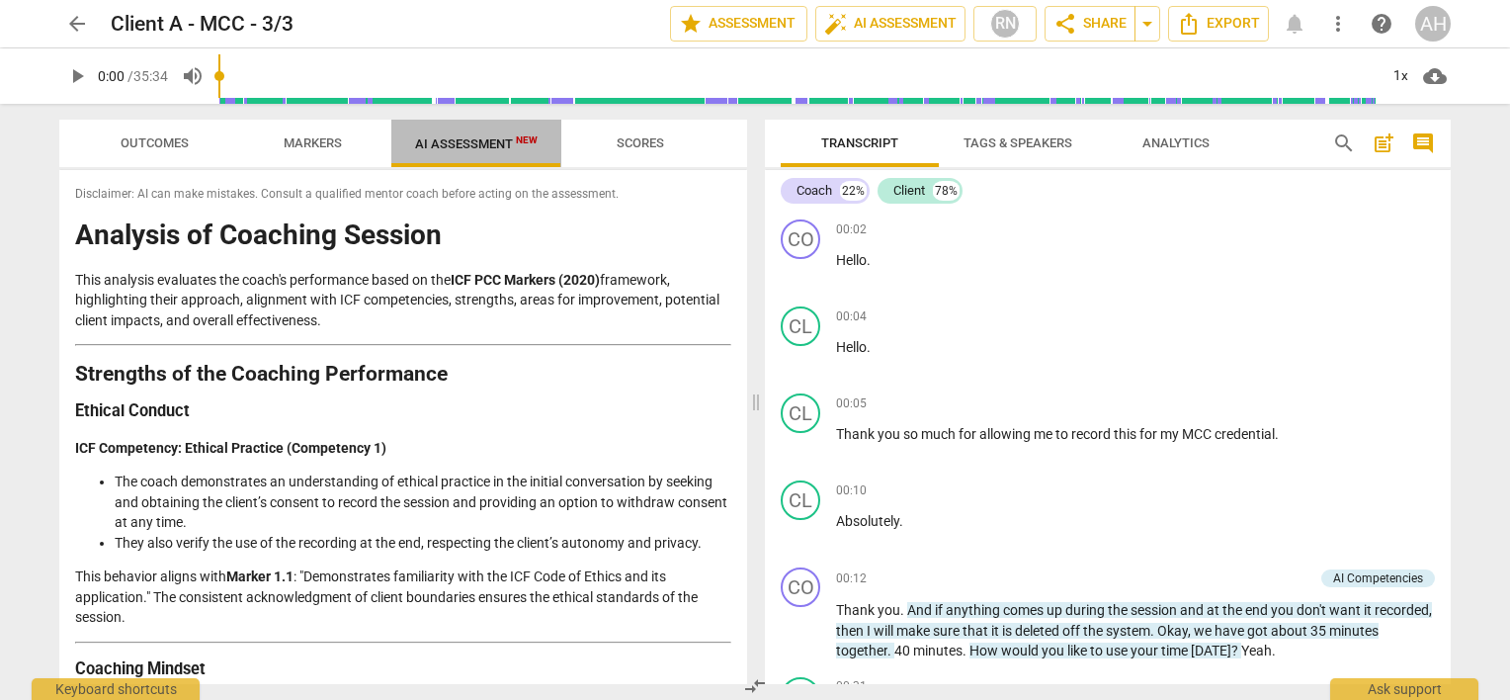
click at [468, 148] on span "AI Assessment New" at bounding box center [476, 143] width 123 height 15
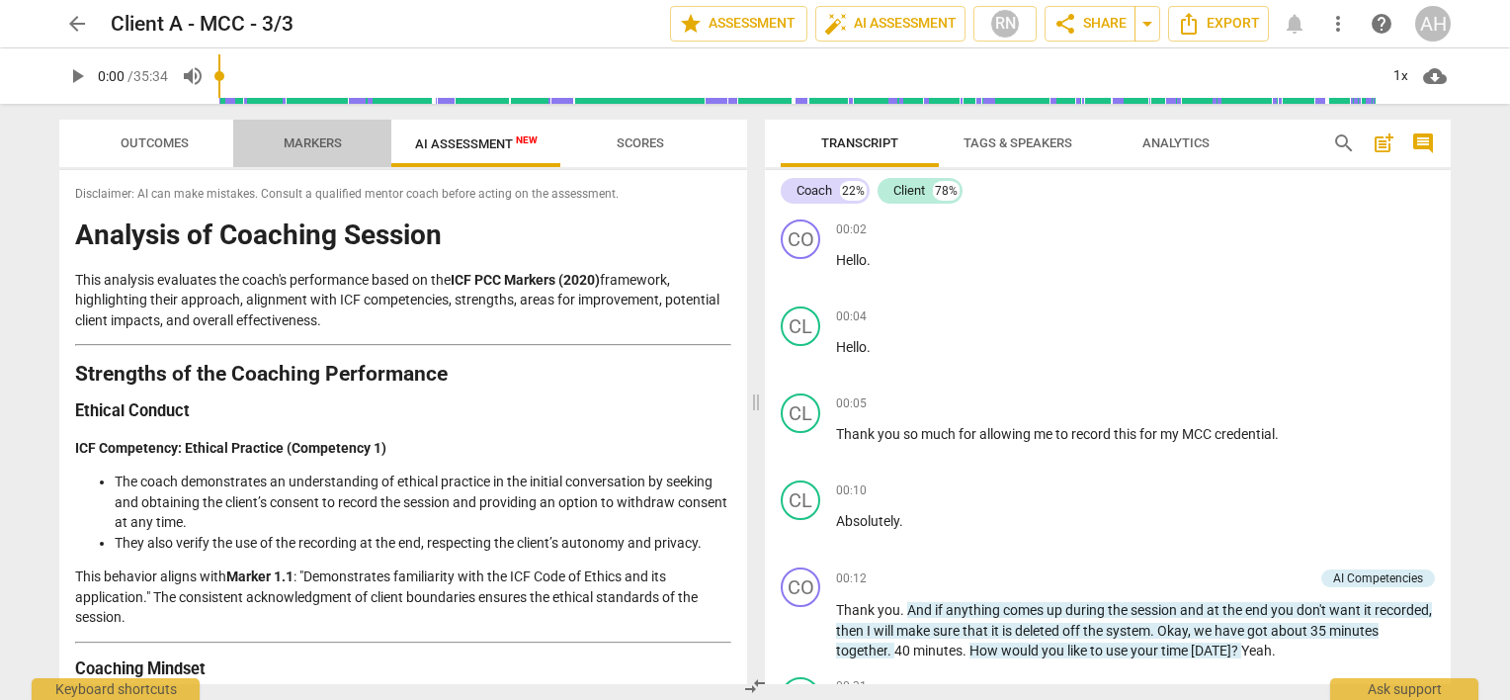
click at [314, 130] on span "Markers" at bounding box center [313, 143] width 106 height 27
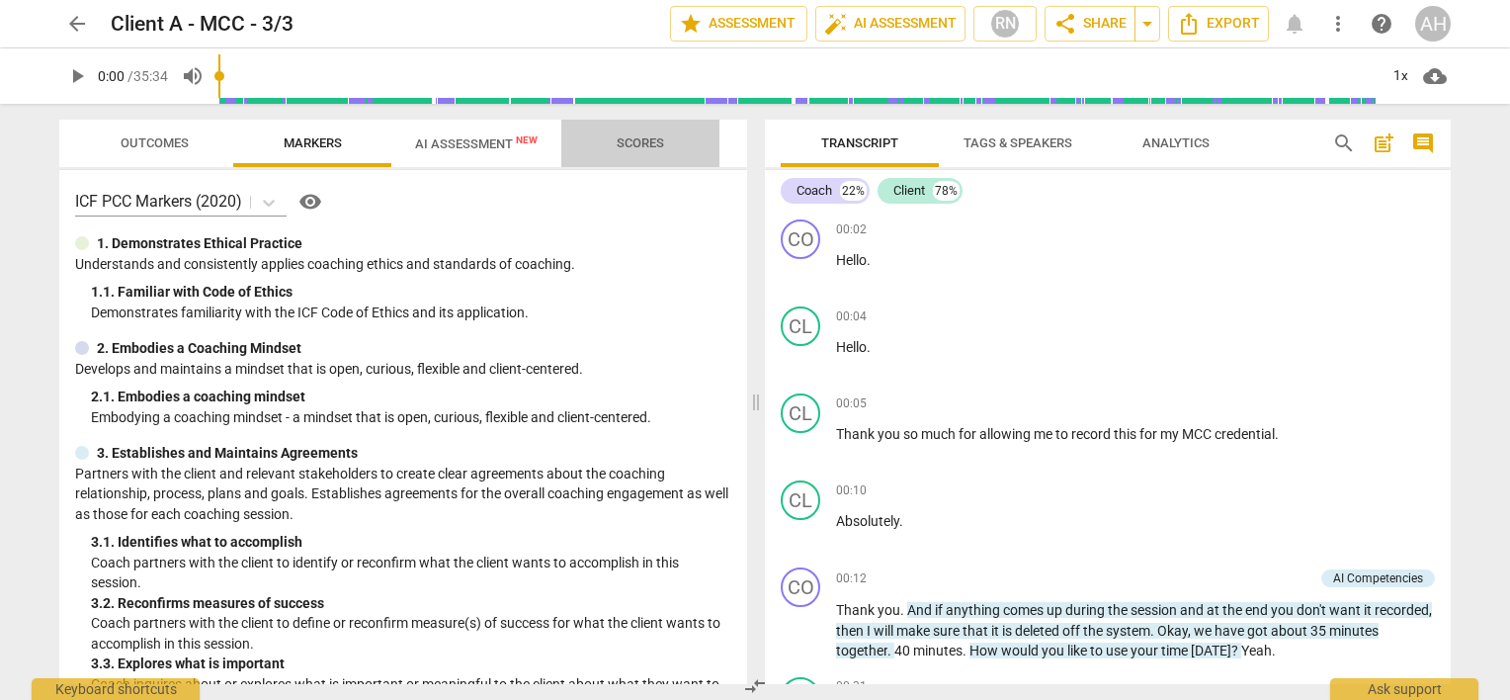
click at [658, 146] on span "Scores" at bounding box center [640, 142] width 47 height 15
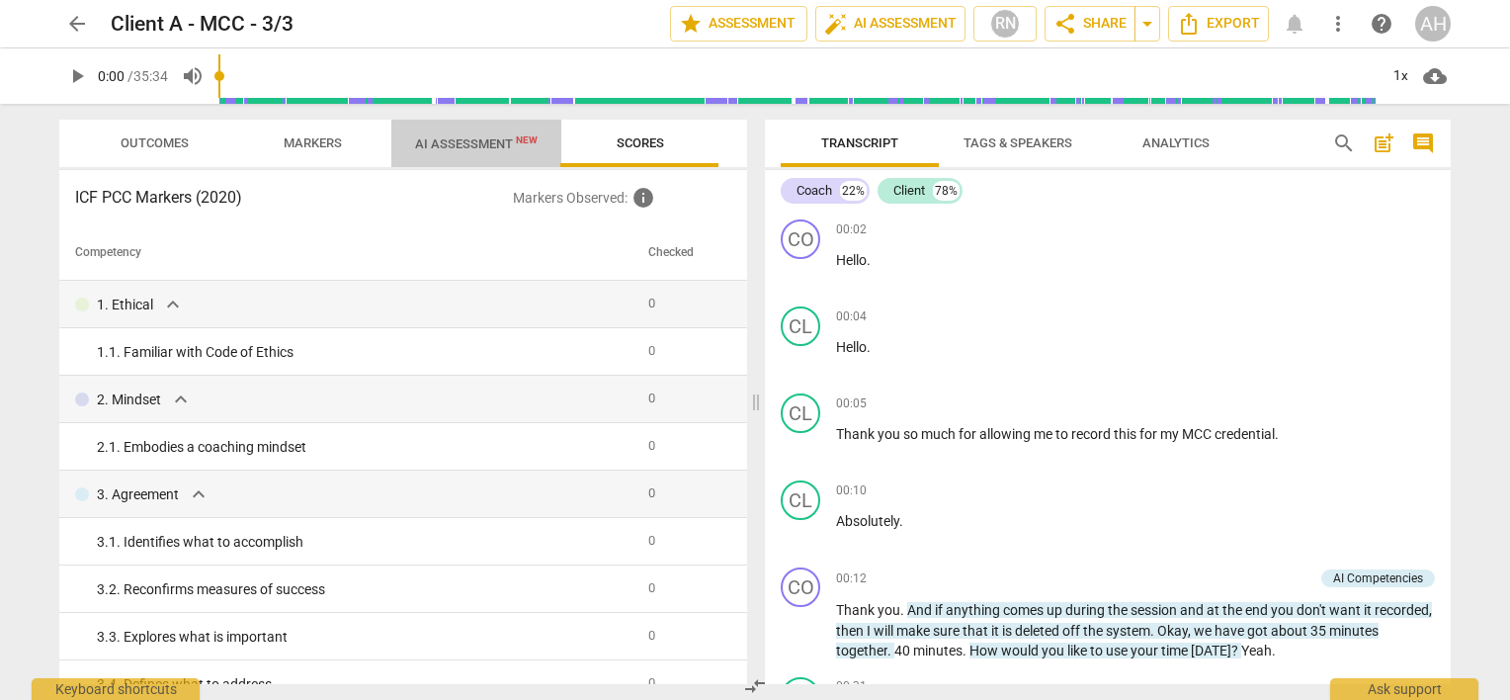
click at [476, 128] on span "AI Assessment New" at bounding box center [476, 143] width 170 height 30
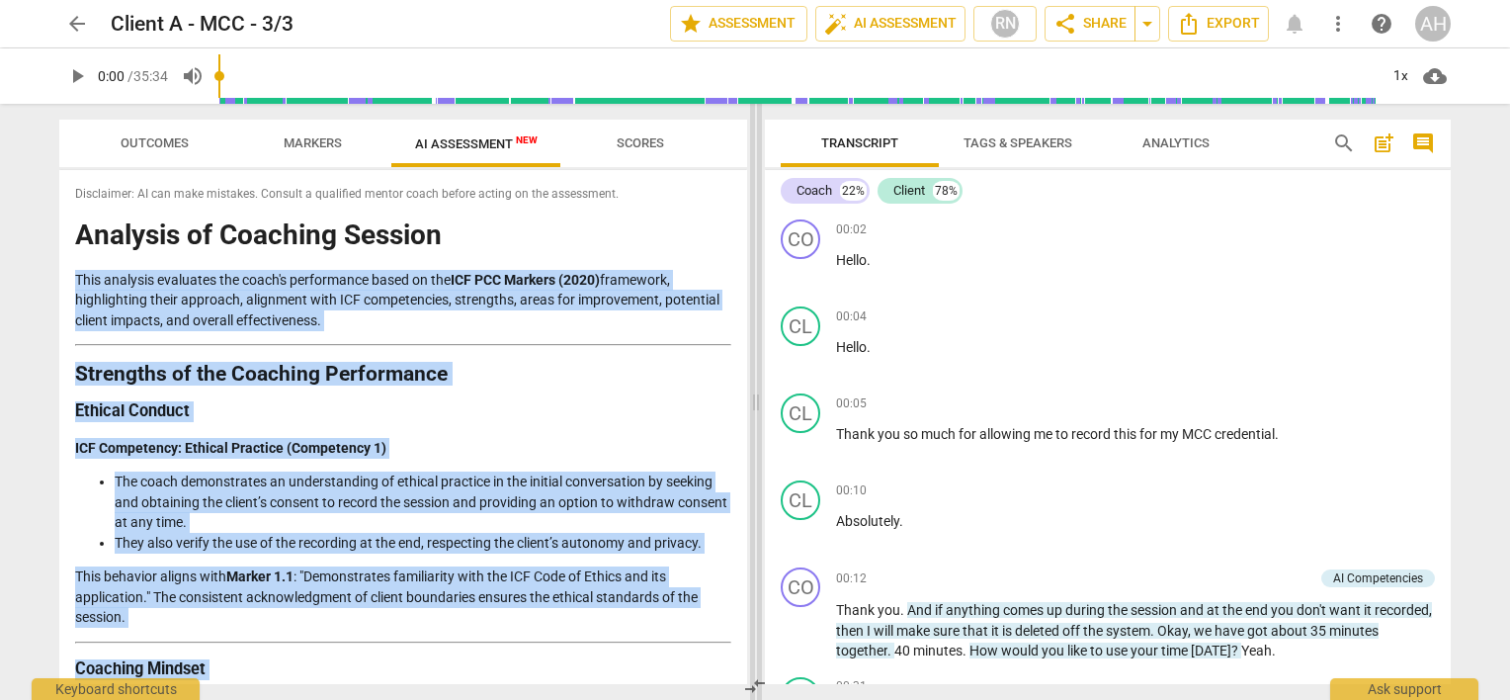
drag, startPoint x: 747, startPoint y: 206, endPoint x: 761, endPoint y: 254, distance: 50.4
click at [761, 254] on div "Outcomes Markers AI Assessment New Scores Disclaimer: AI can make mistakes. Con…" at bounding box center [754, 402] width 1423 height 596
drag, startPoint x: 761, startPoint y: 254, endPoint x: 711, endPoint y: 238, distance: 51.9
click at [711, 238] on h1 "Analysis of Coaching Session" at bounding box center [403, 235] width 656 height 31
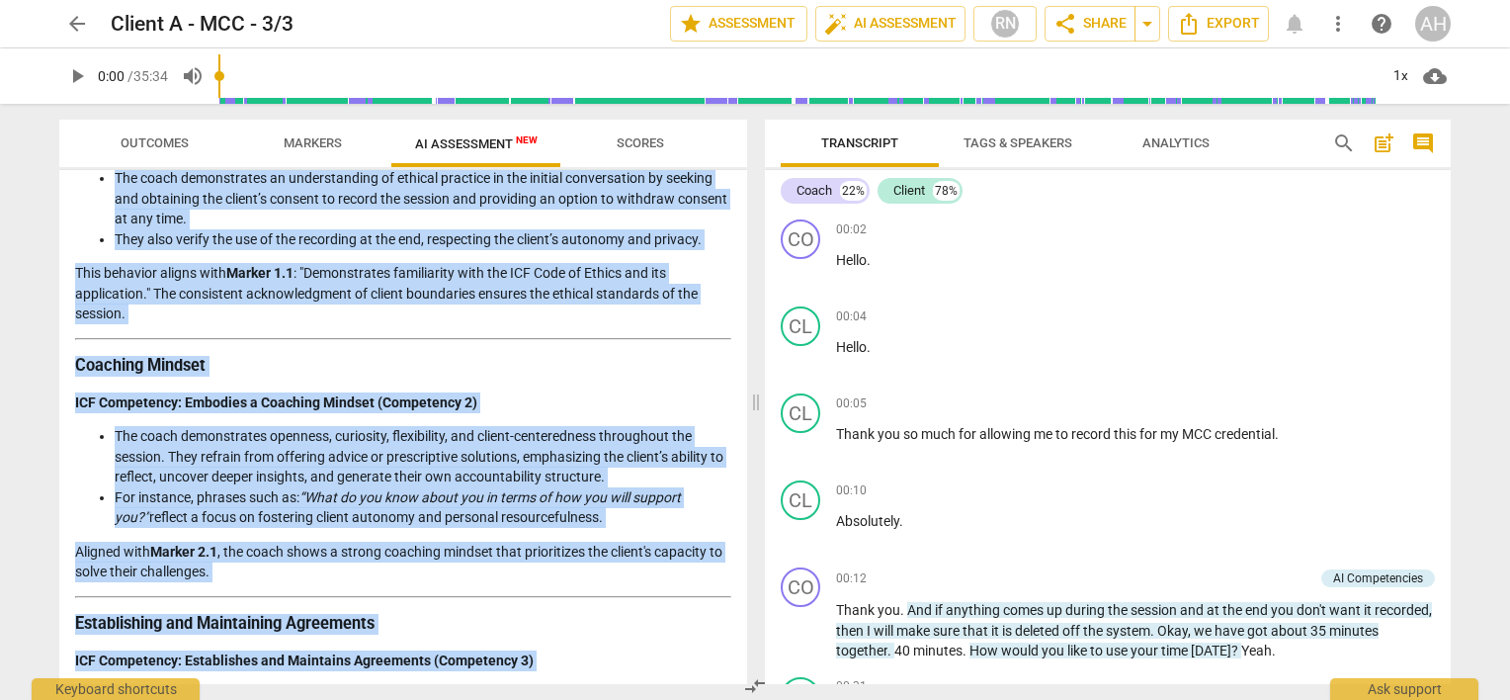
scroll to position [325, 0]
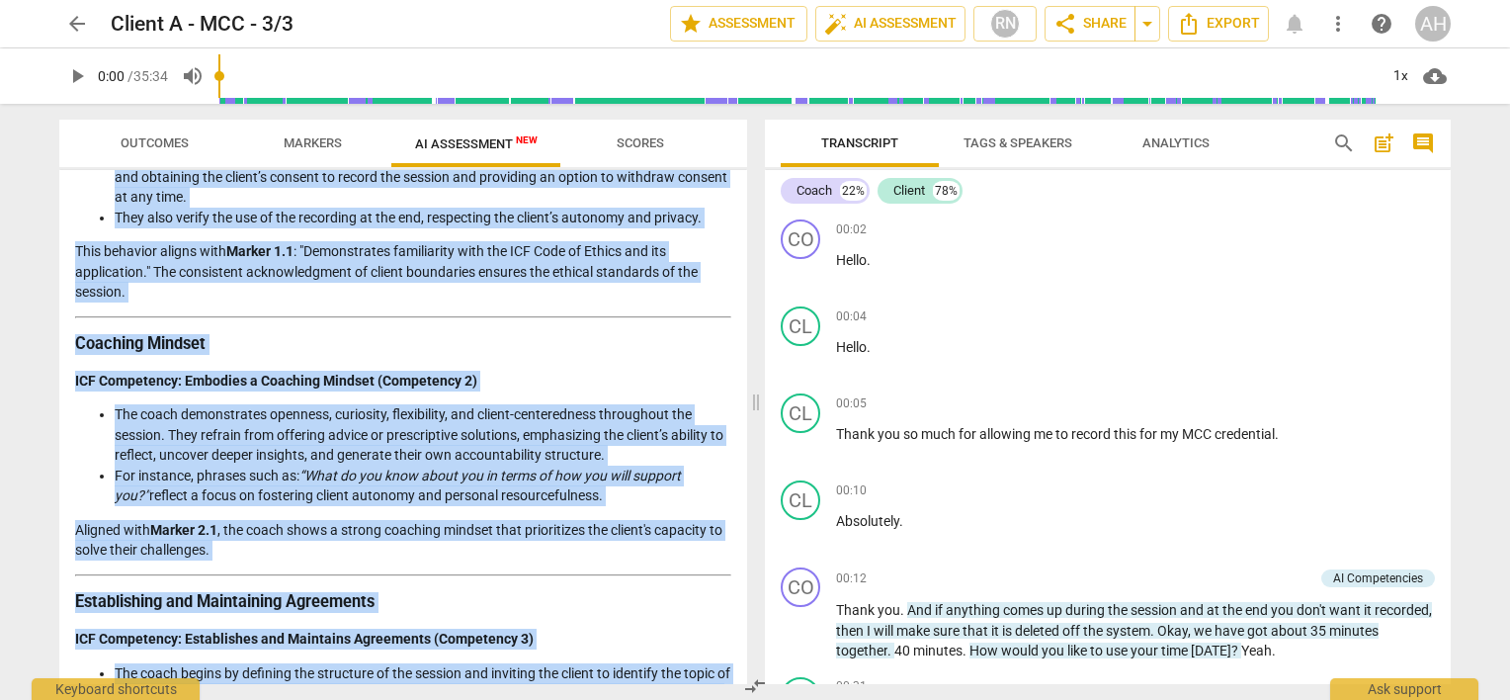
click at [564, 430] on li "The coach demonstrates openness, curiosity, flexibility, and client-centerednes…" at bounding box center [423, 434] width 617 height 61
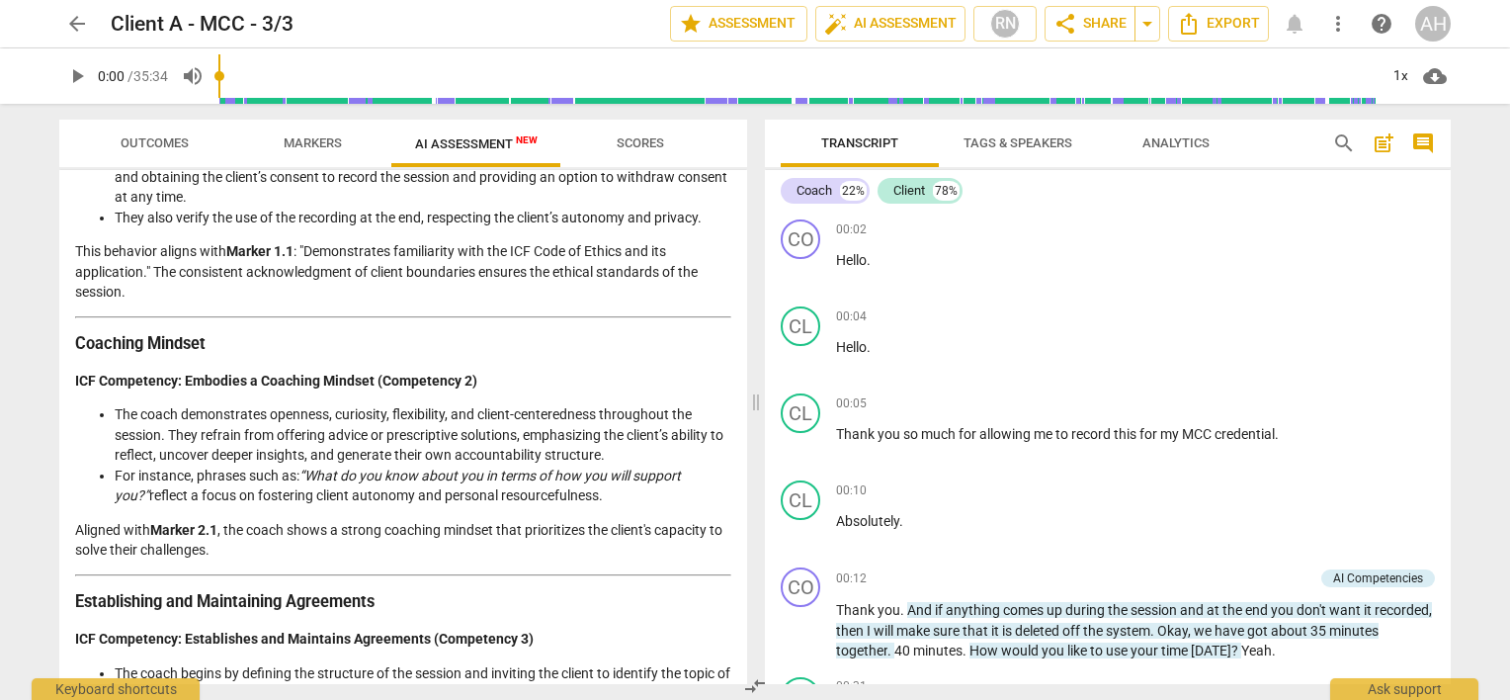
scroll to position [32, 0]
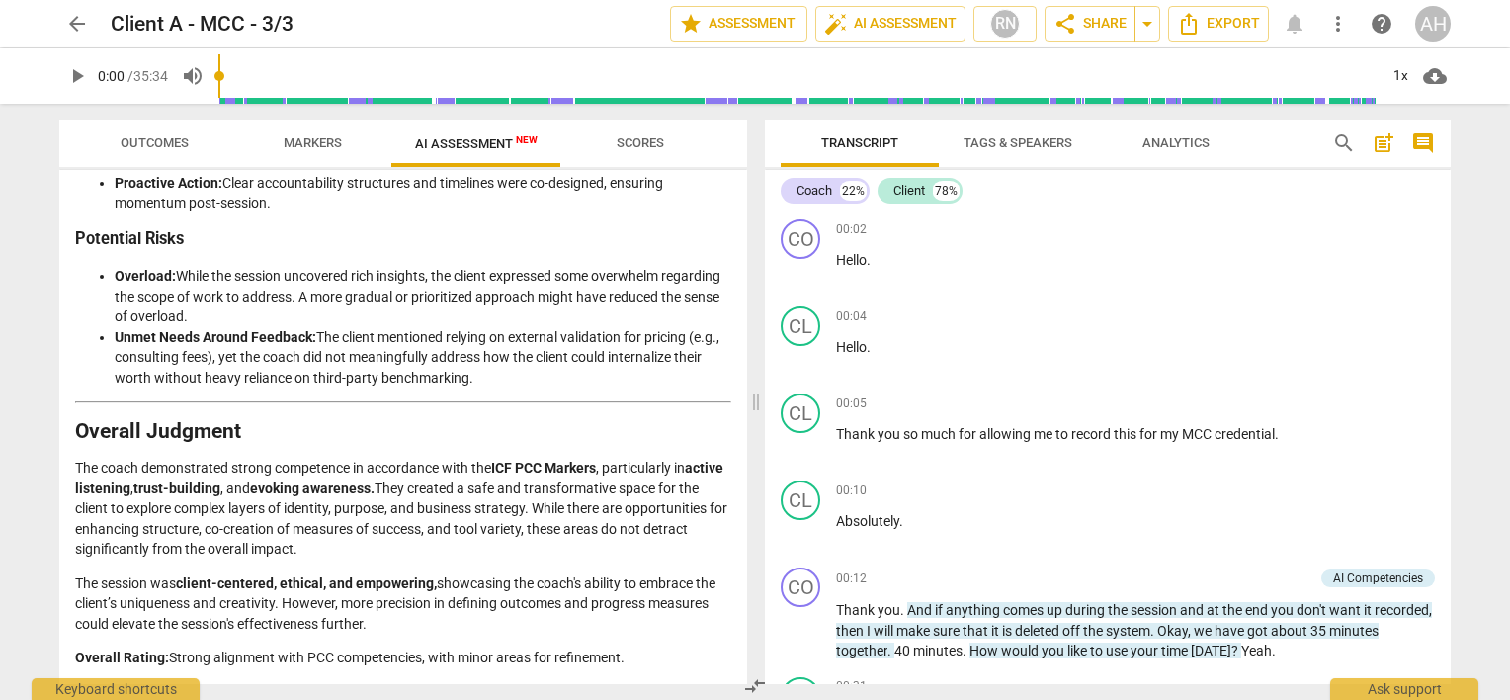
scroll to position [3008, 0]
